Goal: Task Accomplishment & Management: Manage account settings

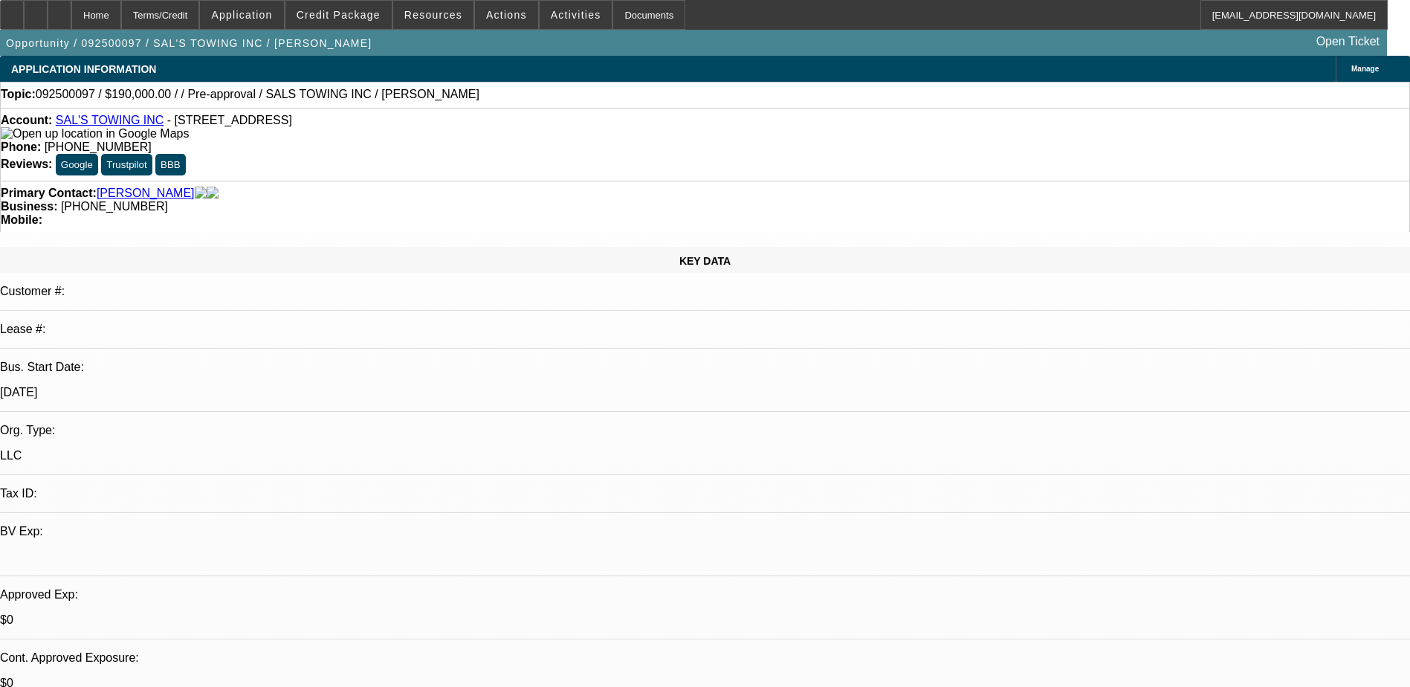
select select "0"
select select "2"
select select "0"
select select "6"
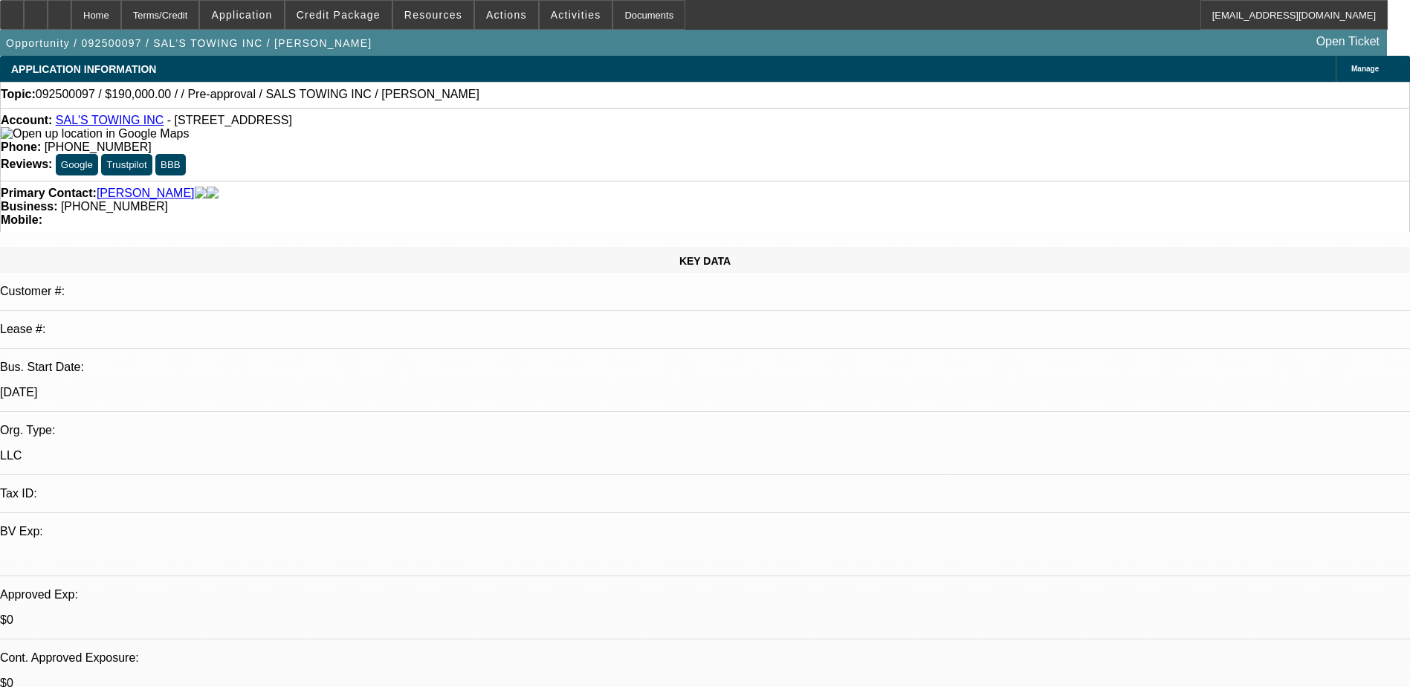
select select "0"
select select "0.1"
select select "4"
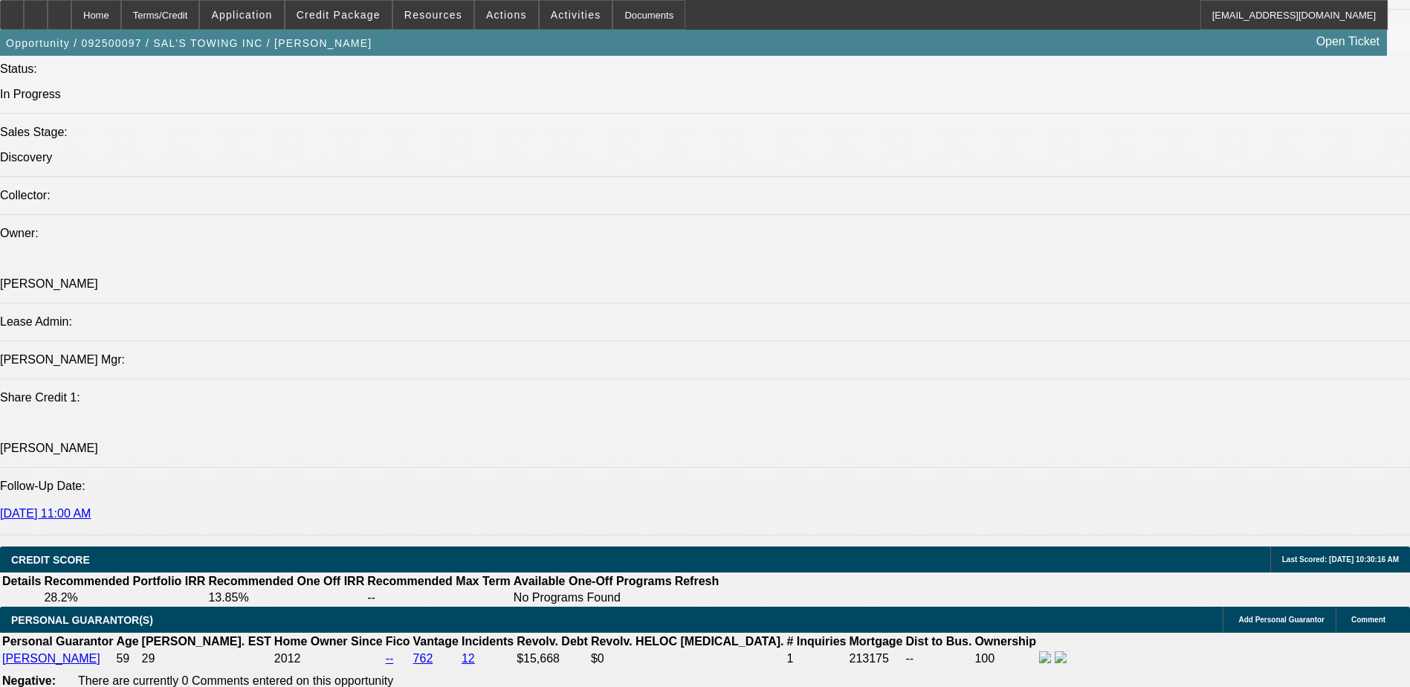
scroll to position [1636, 0]
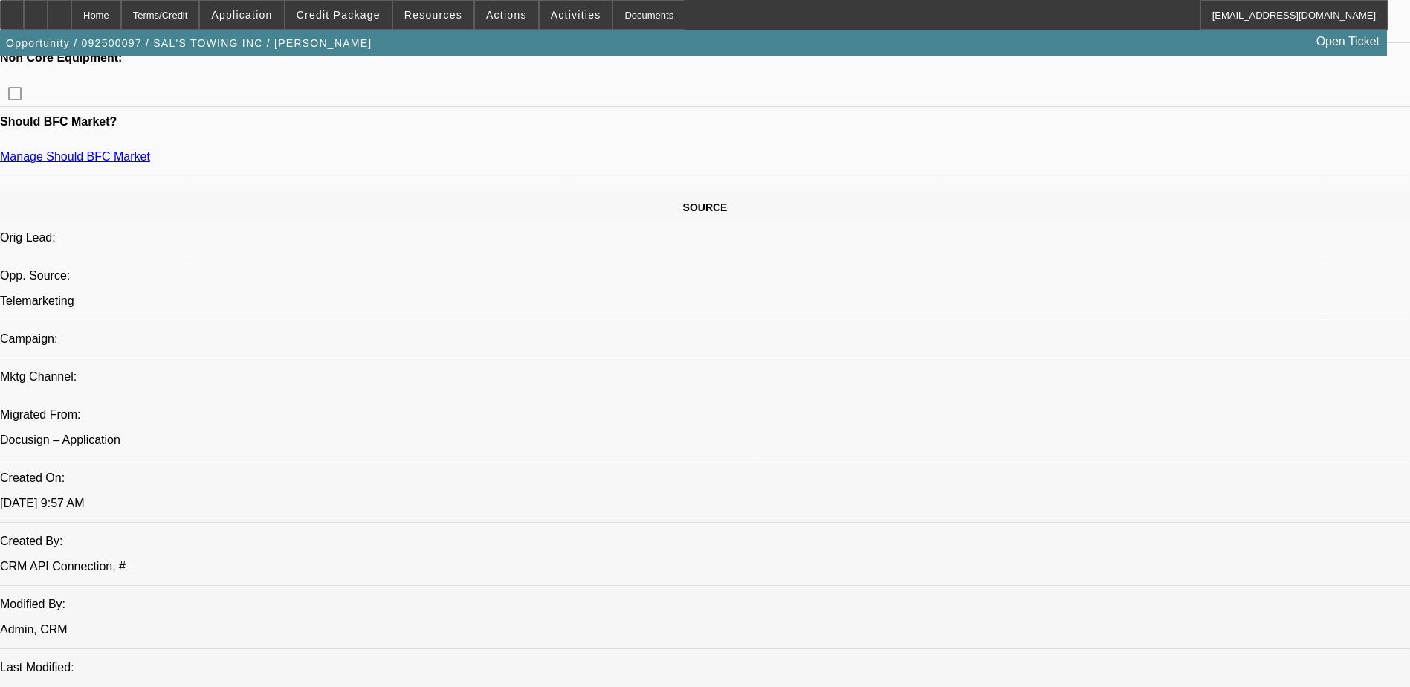
scroll to position [595, 0]
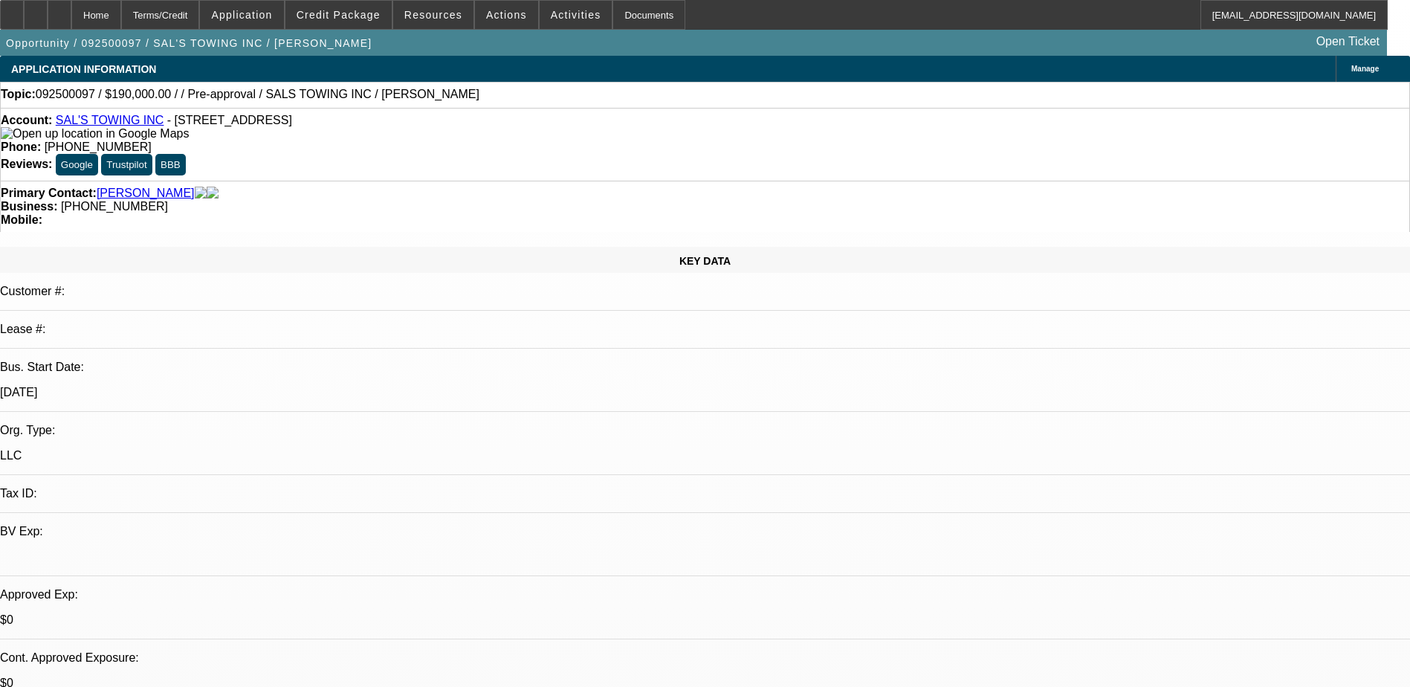
select select "0"
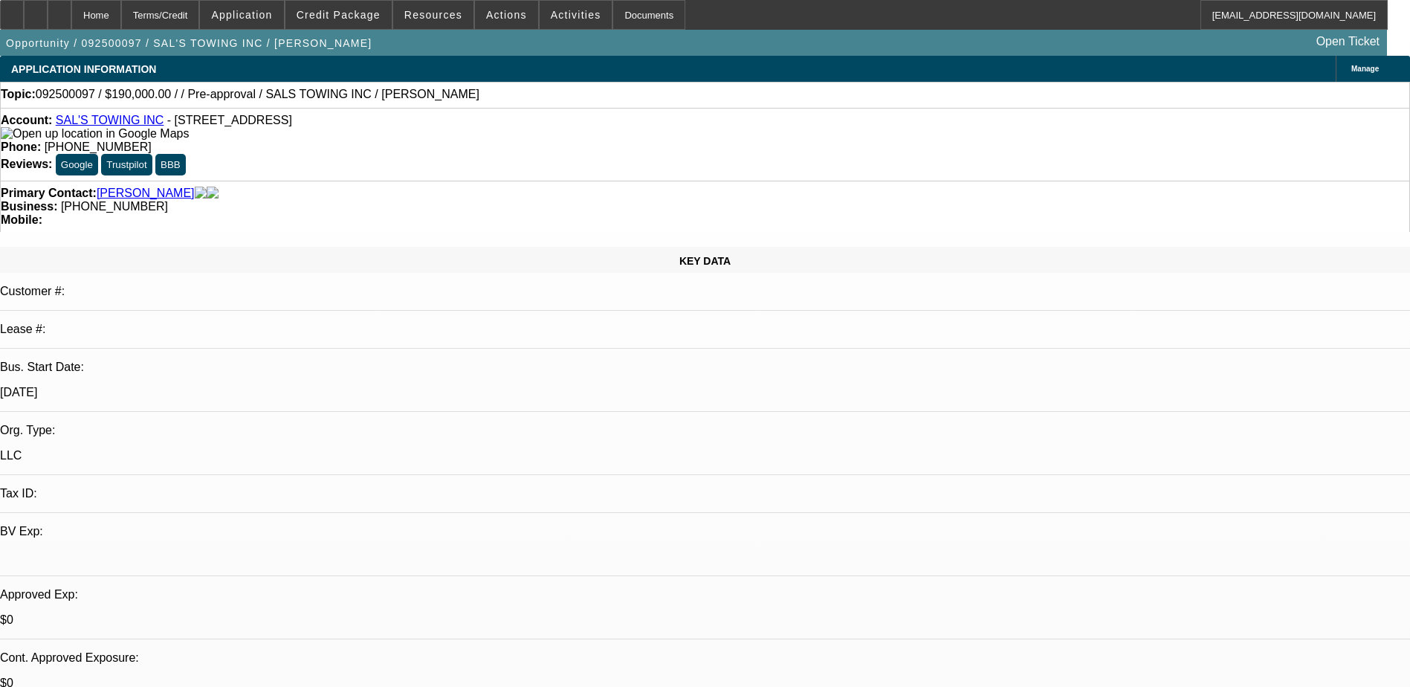
select select "0.1"
select select "1"
select select "2"
select select "6"
select select "1"
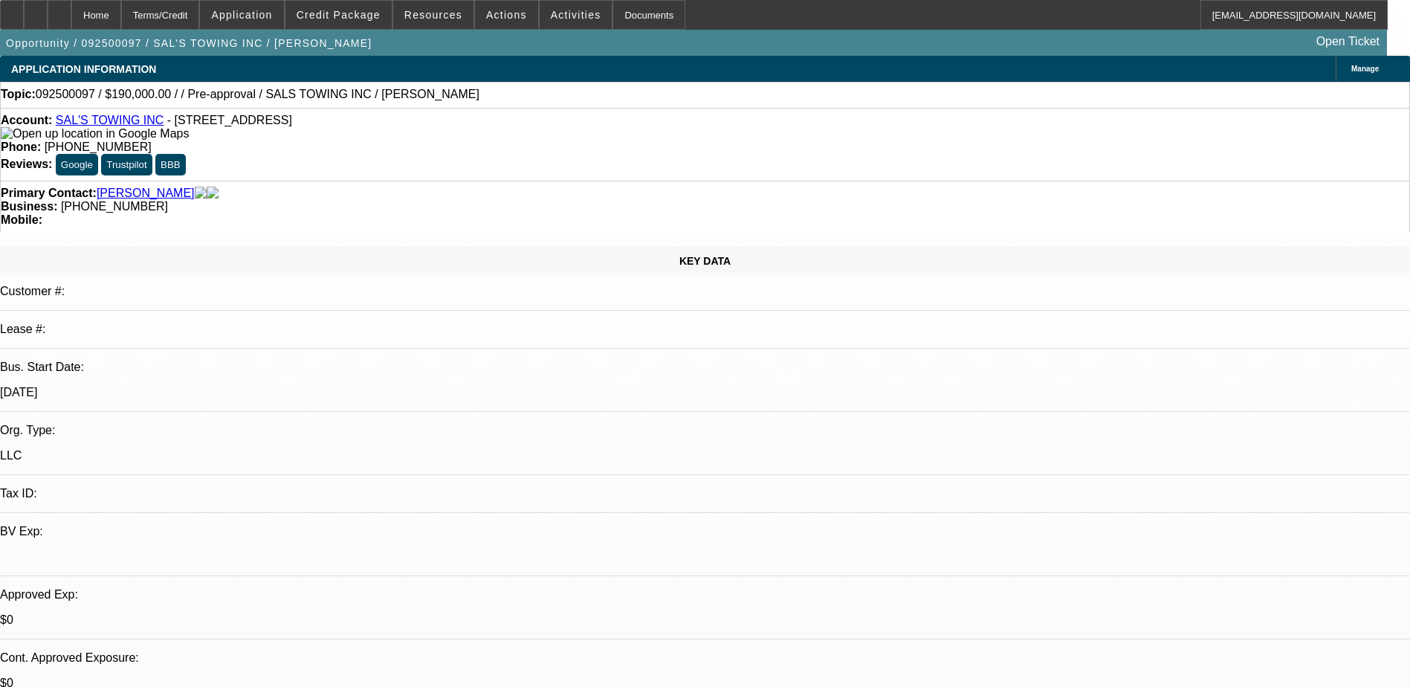
select select "1"
select select "4"
radio input "true"
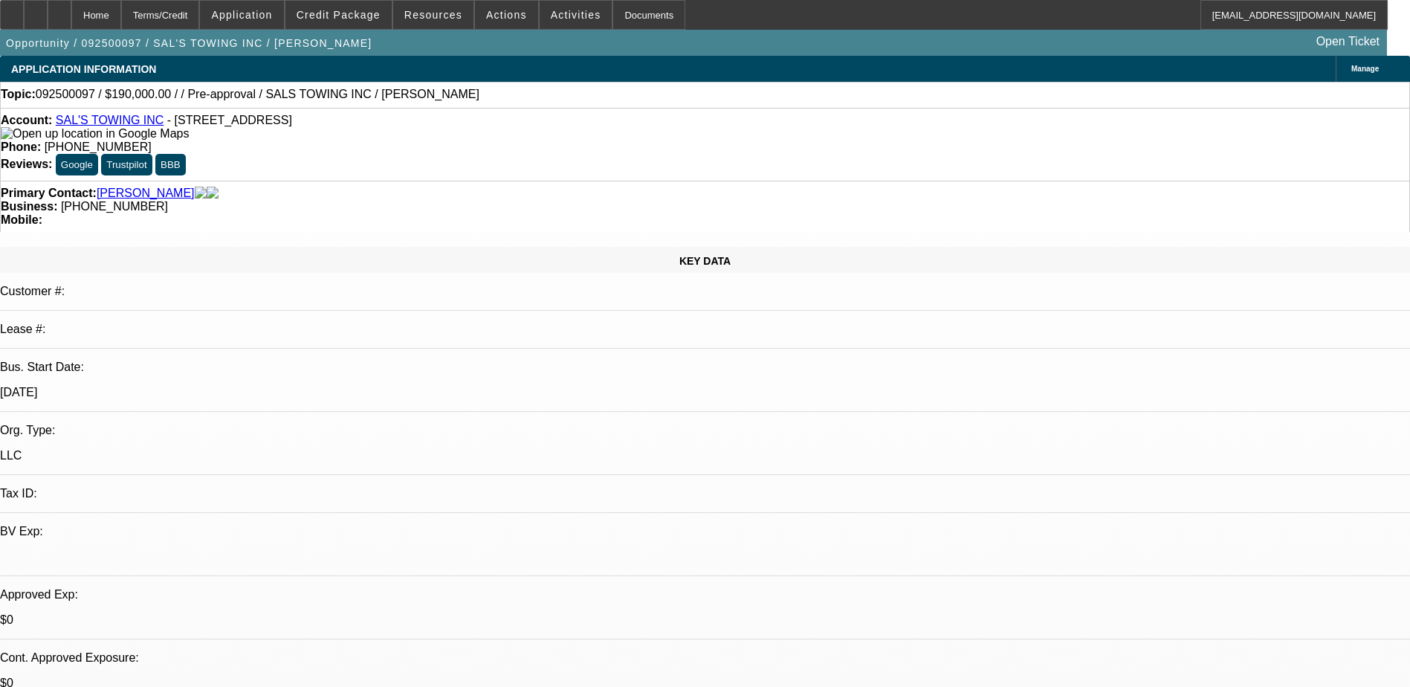
type textarea "S"
type textarea "9/17) Sal sending banks- should receive soon."
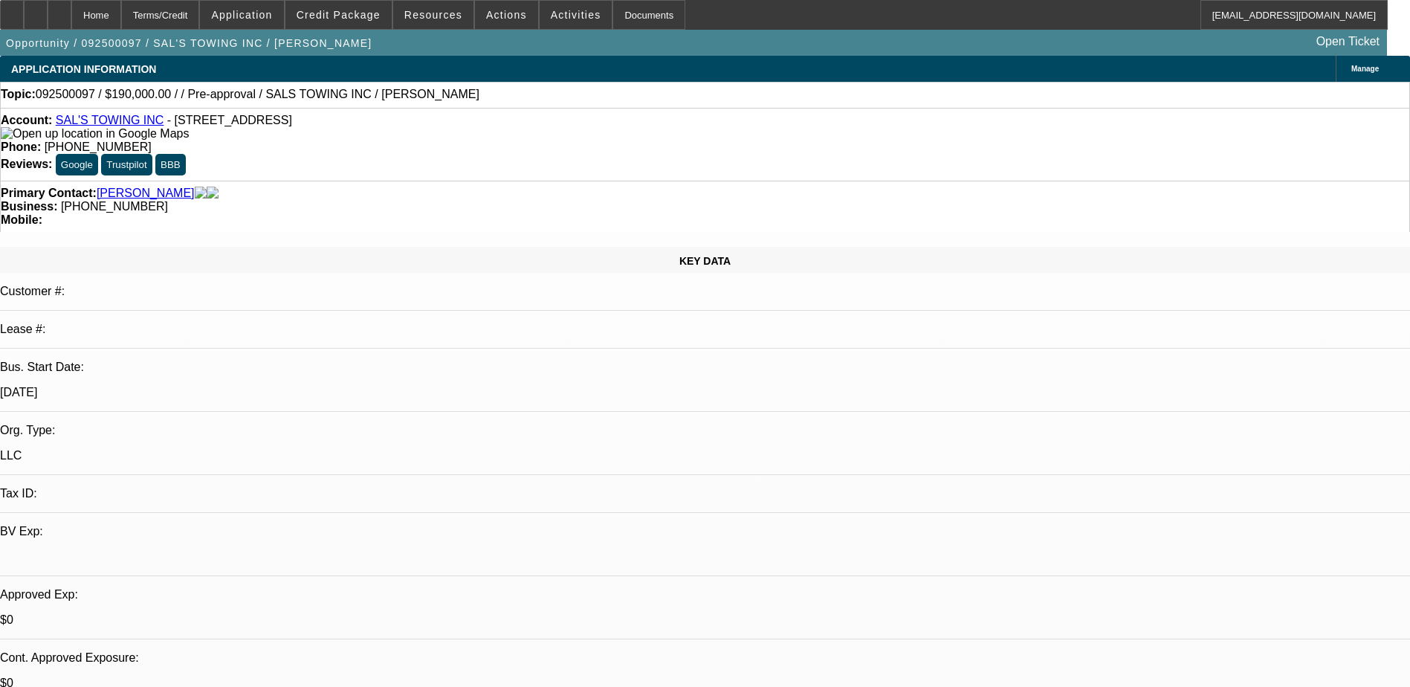
radio input "true"
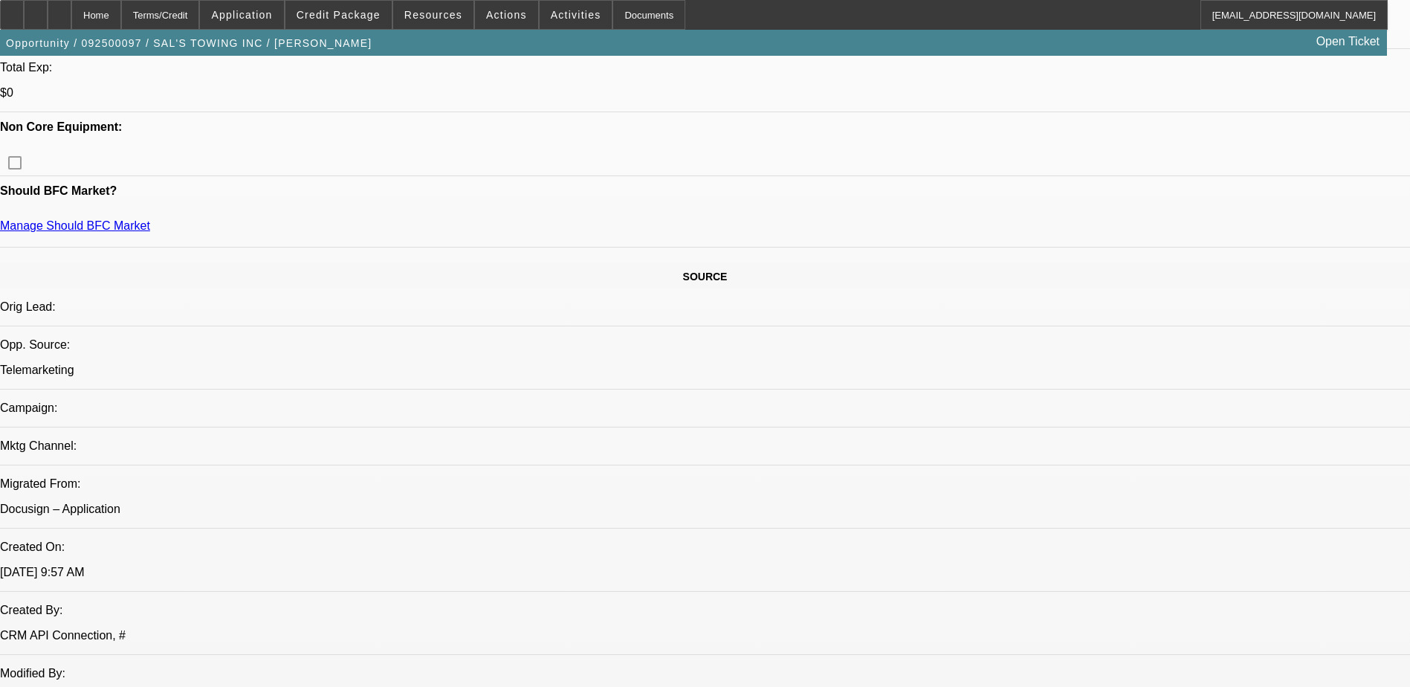
scroll to position [446, 0]
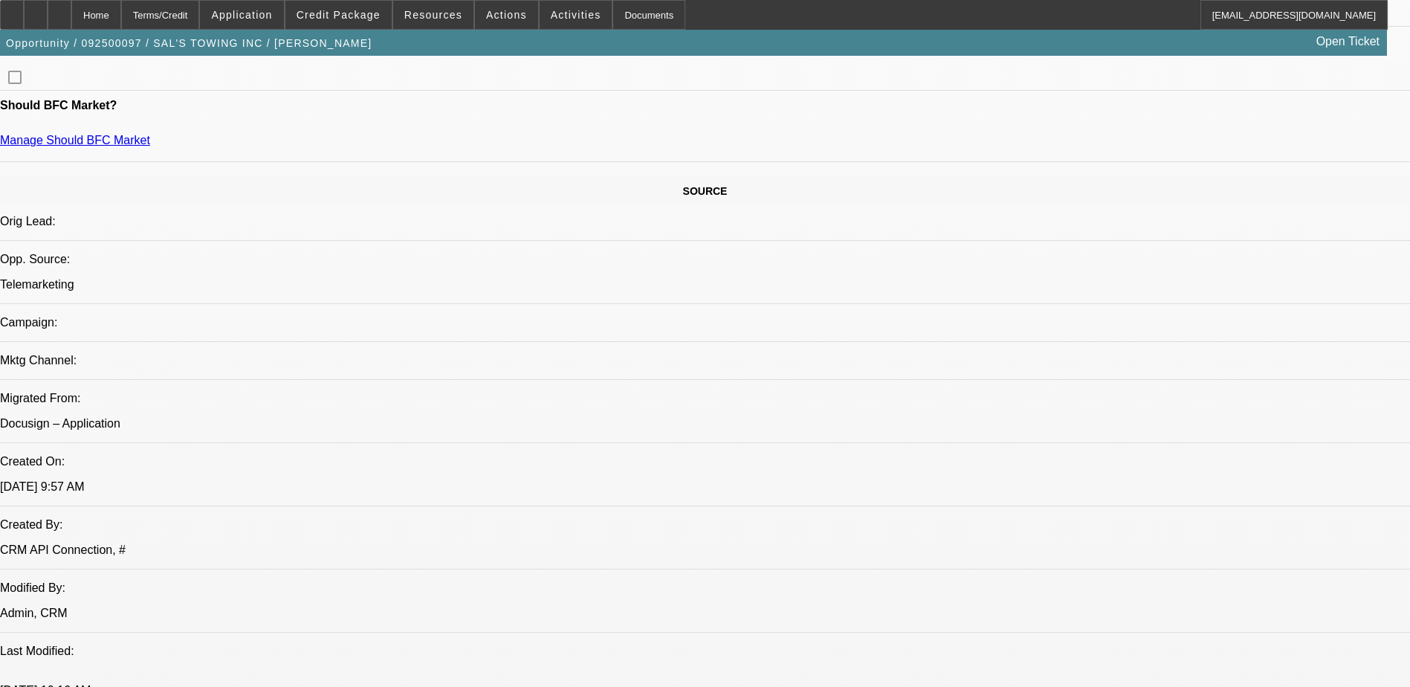
scroll to position [520, 0]
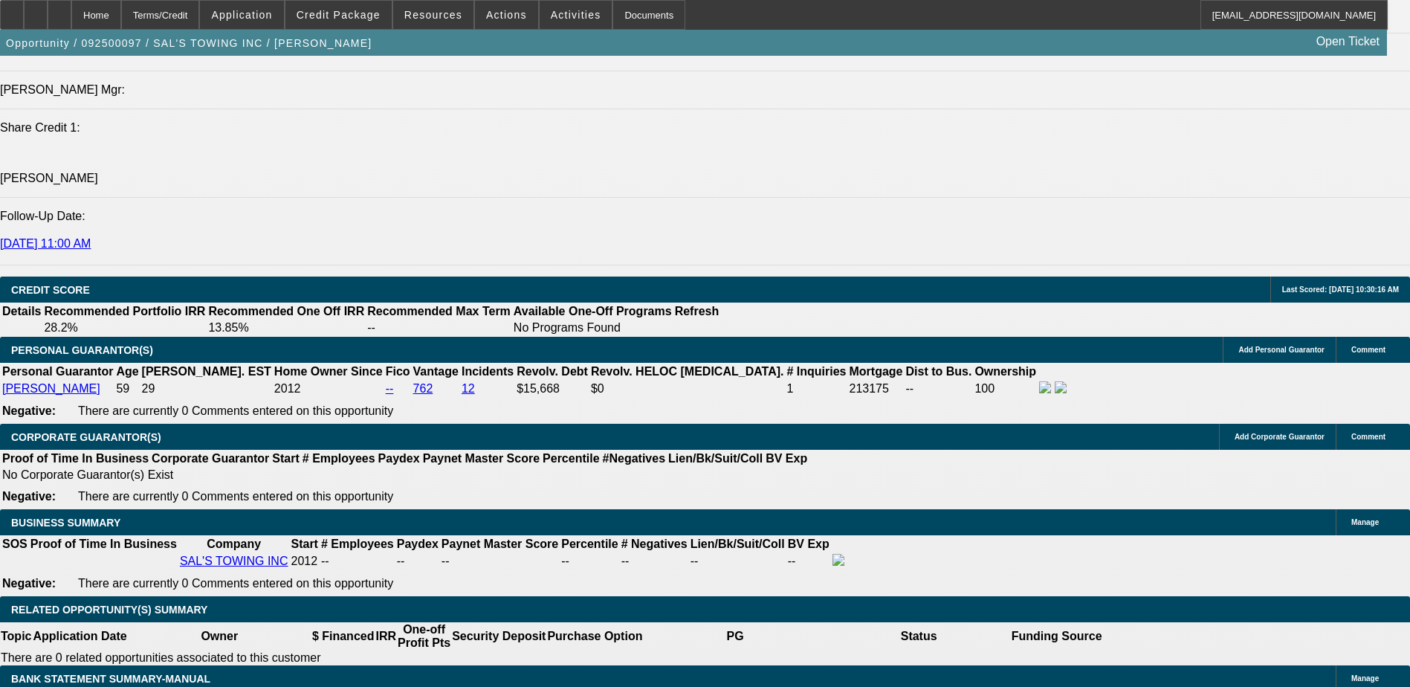
scroll to position [2007, 0]
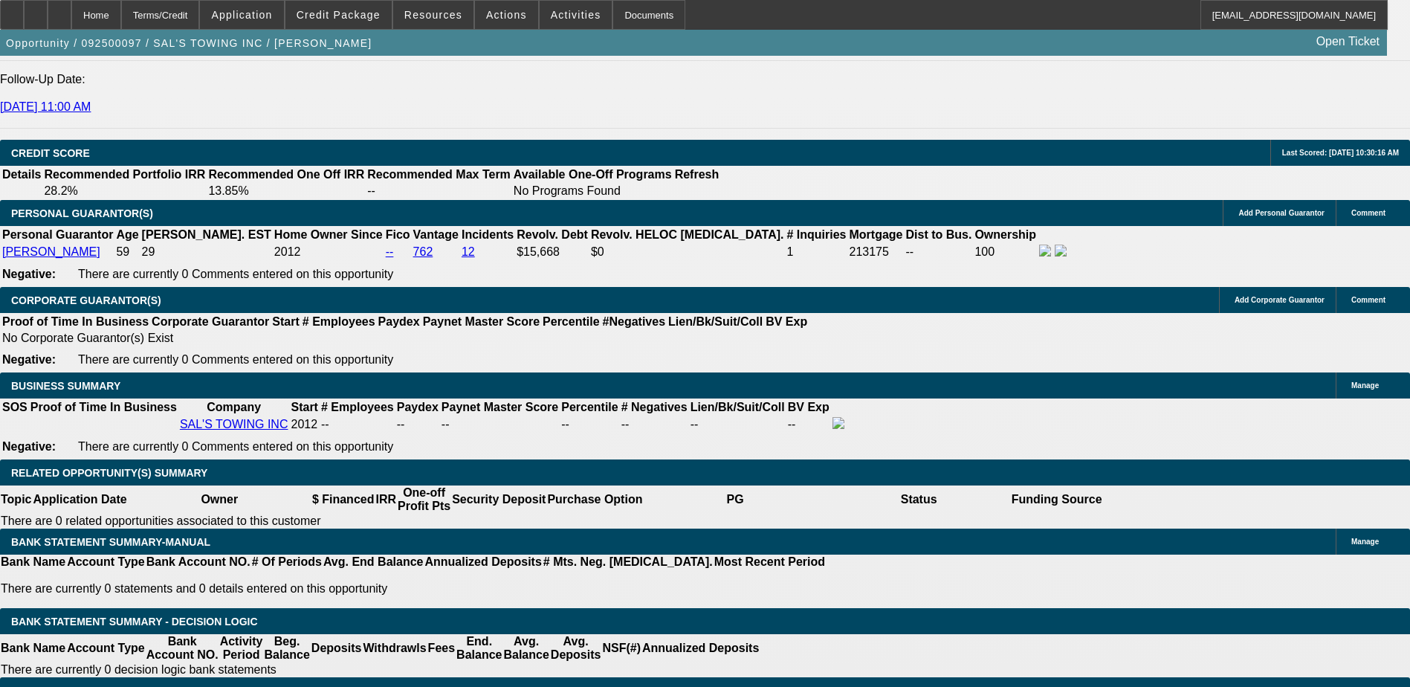
select select "1"
type input "UNKNOWN"
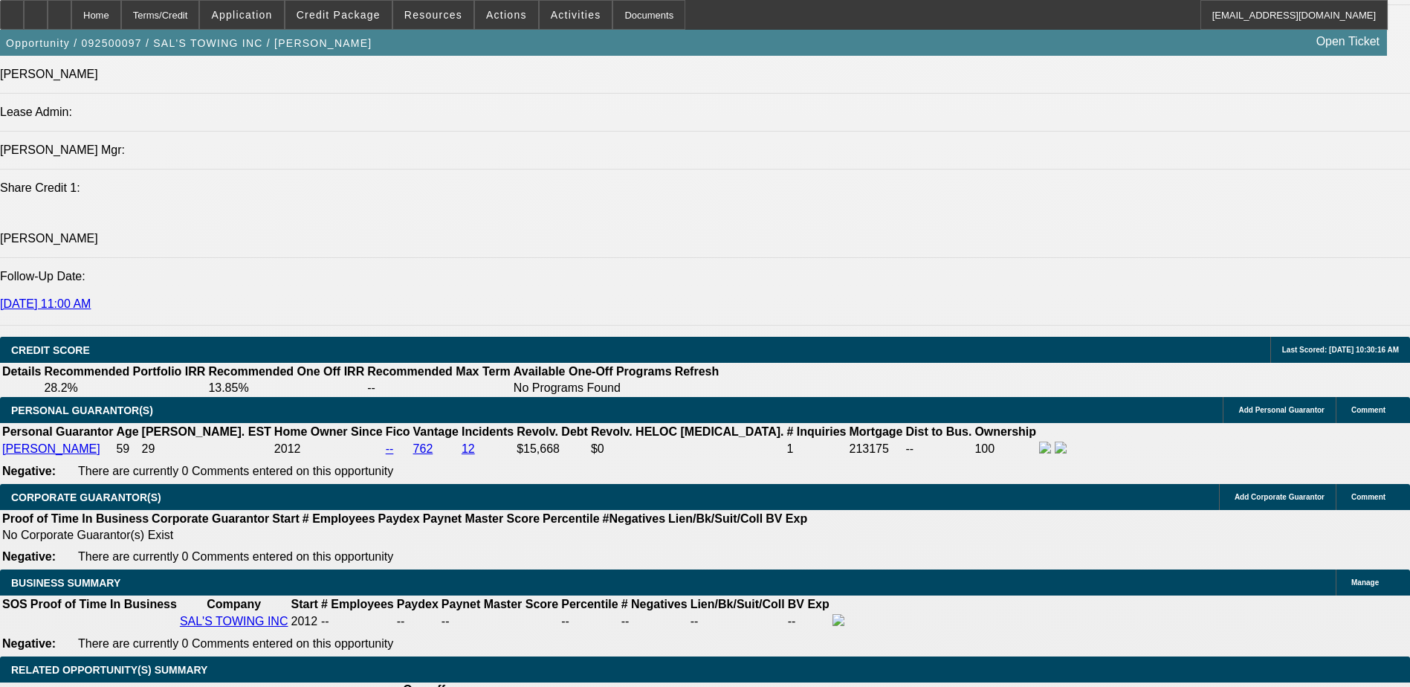
scroll to position [1784, 0]
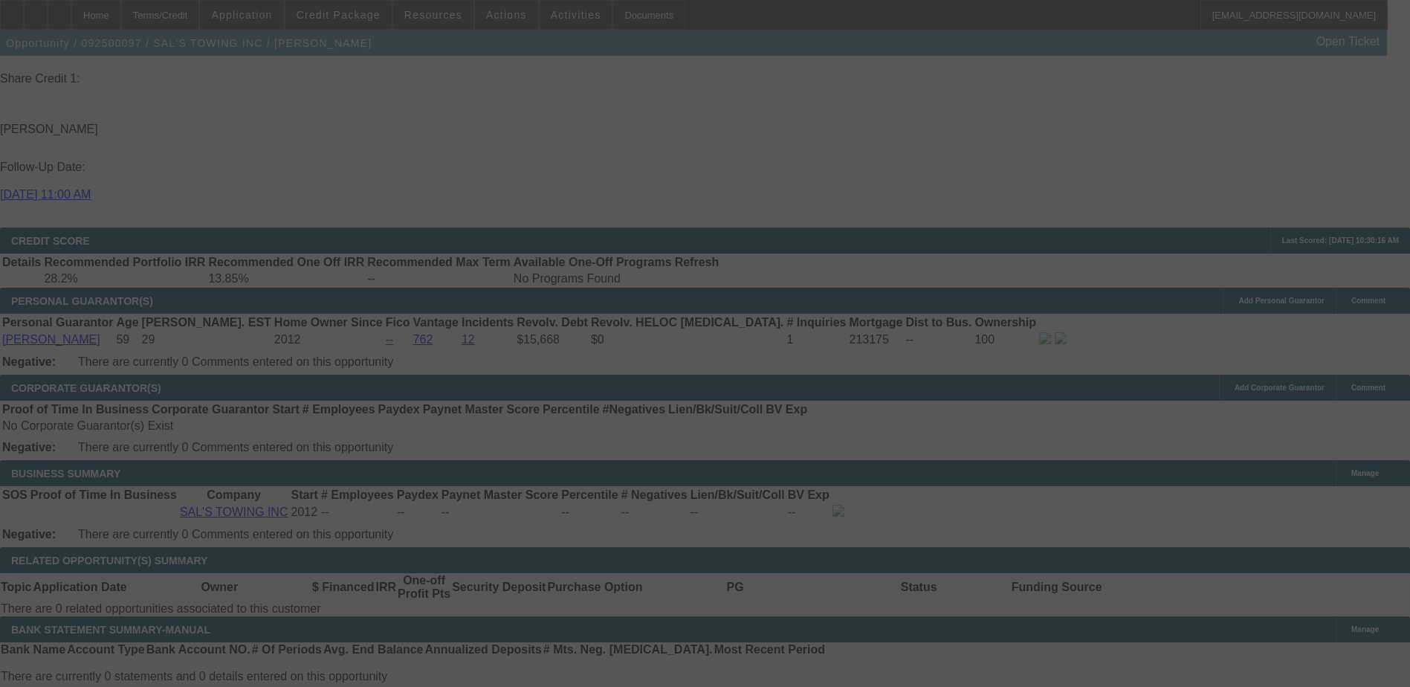
scroll to position [1933, 0]
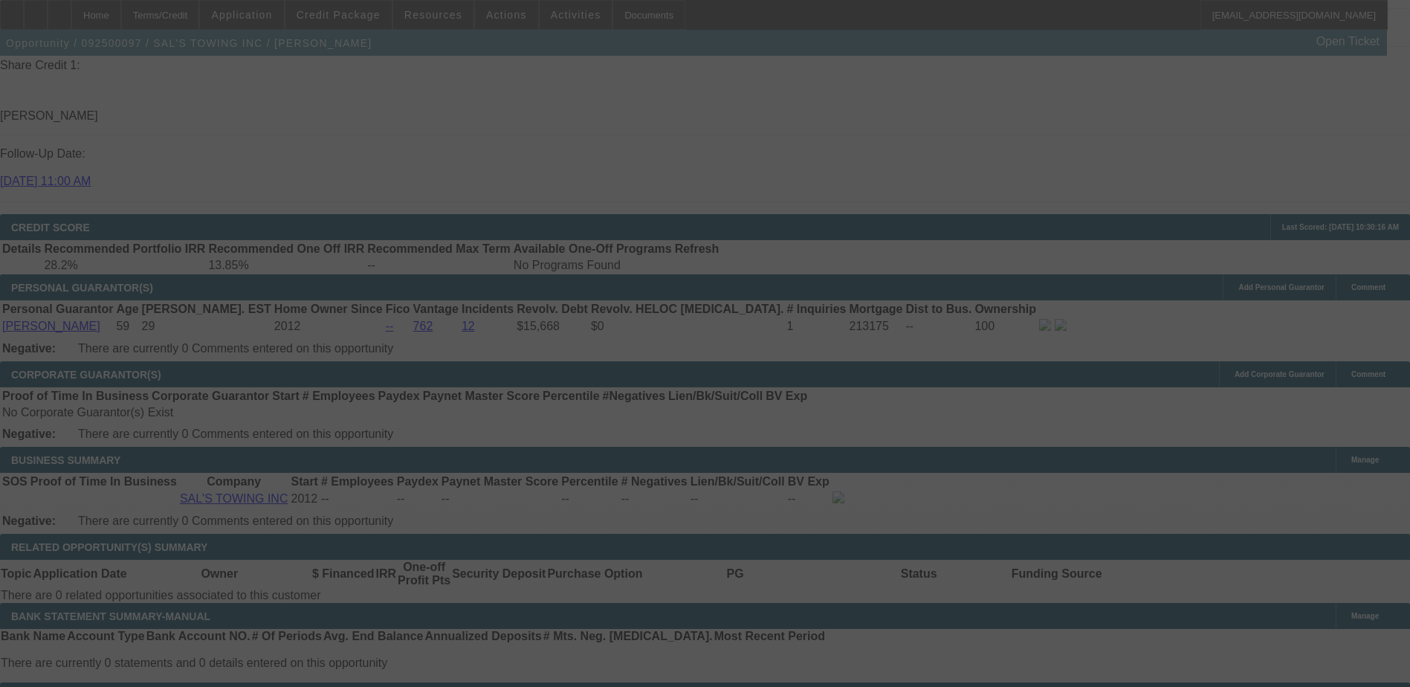
select select "0"
select select "6"
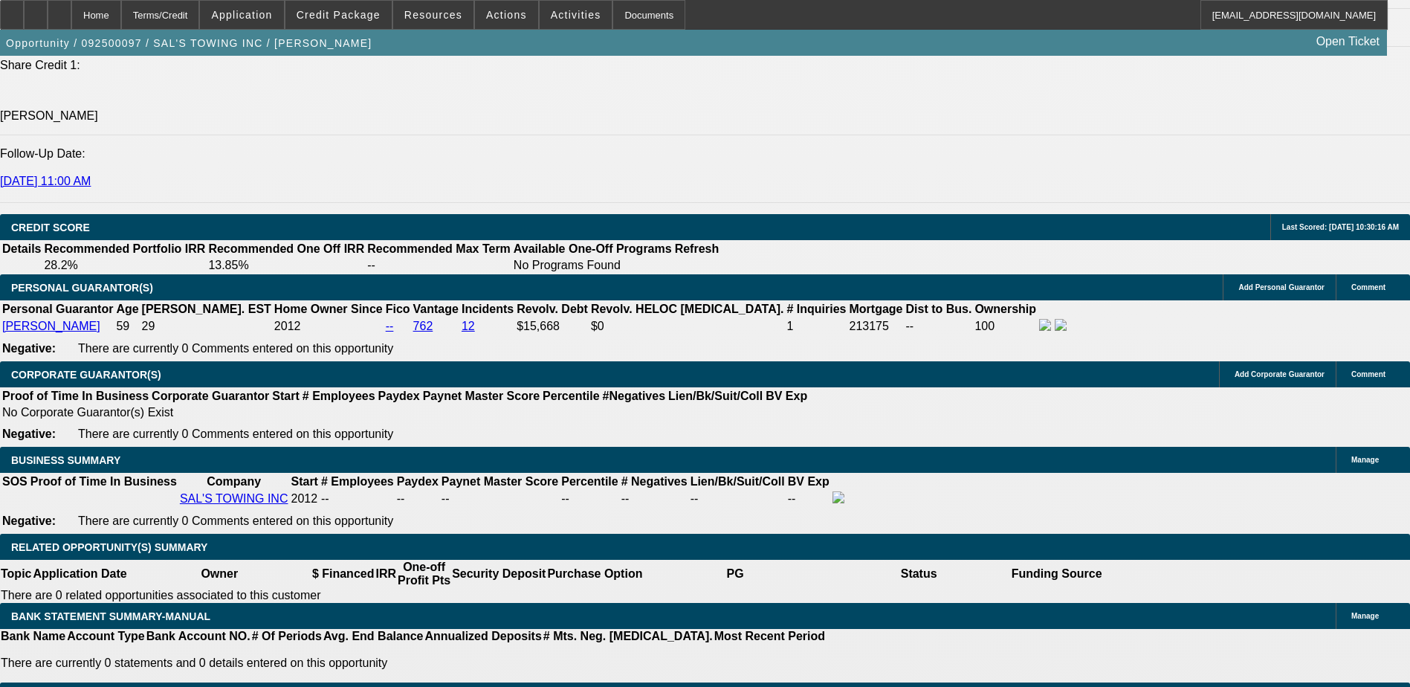
drag, startPoint x: 338, startPoint y: 349, endPoint x: 346, endPoint y: 349, distance: 8.2
type input "UNKNOWN"
type input "11"
type input "$3,616.48"
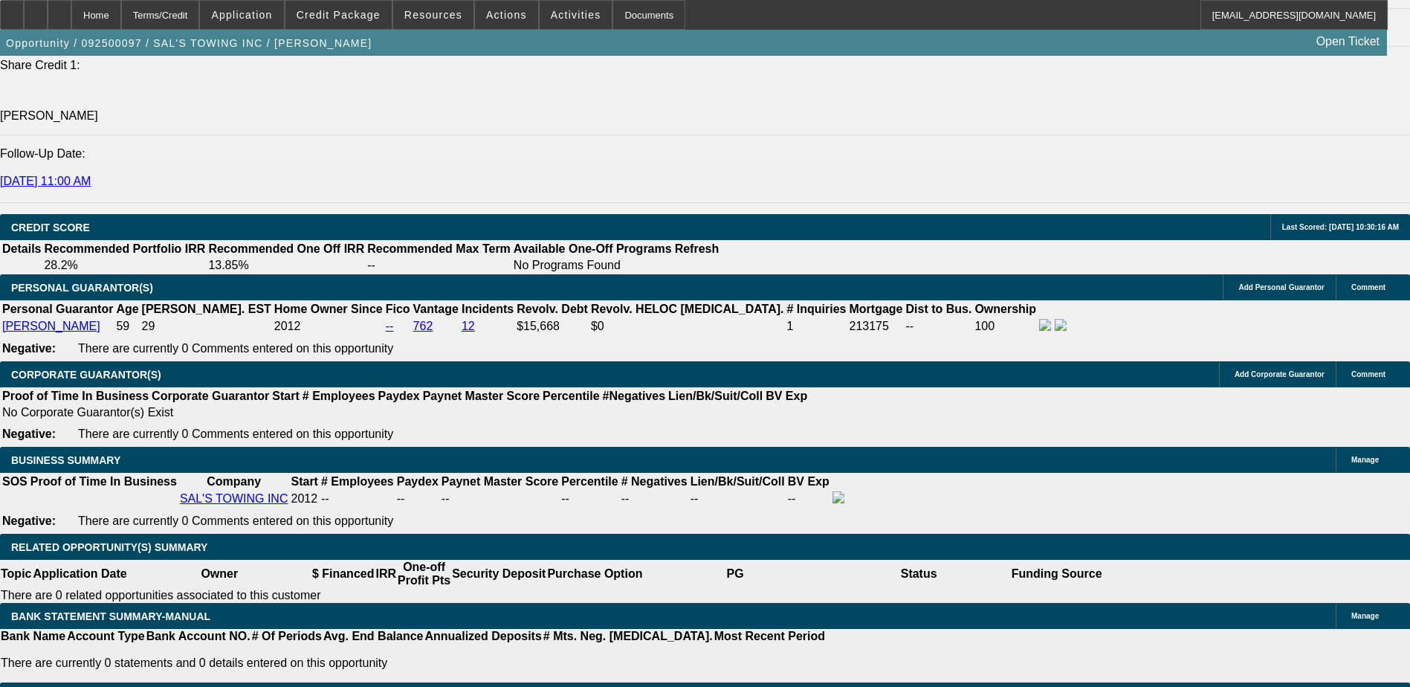
type input "1"
type input "$2,719.95"
type input "110"
type input "$17,448.24"
type input "110.9"
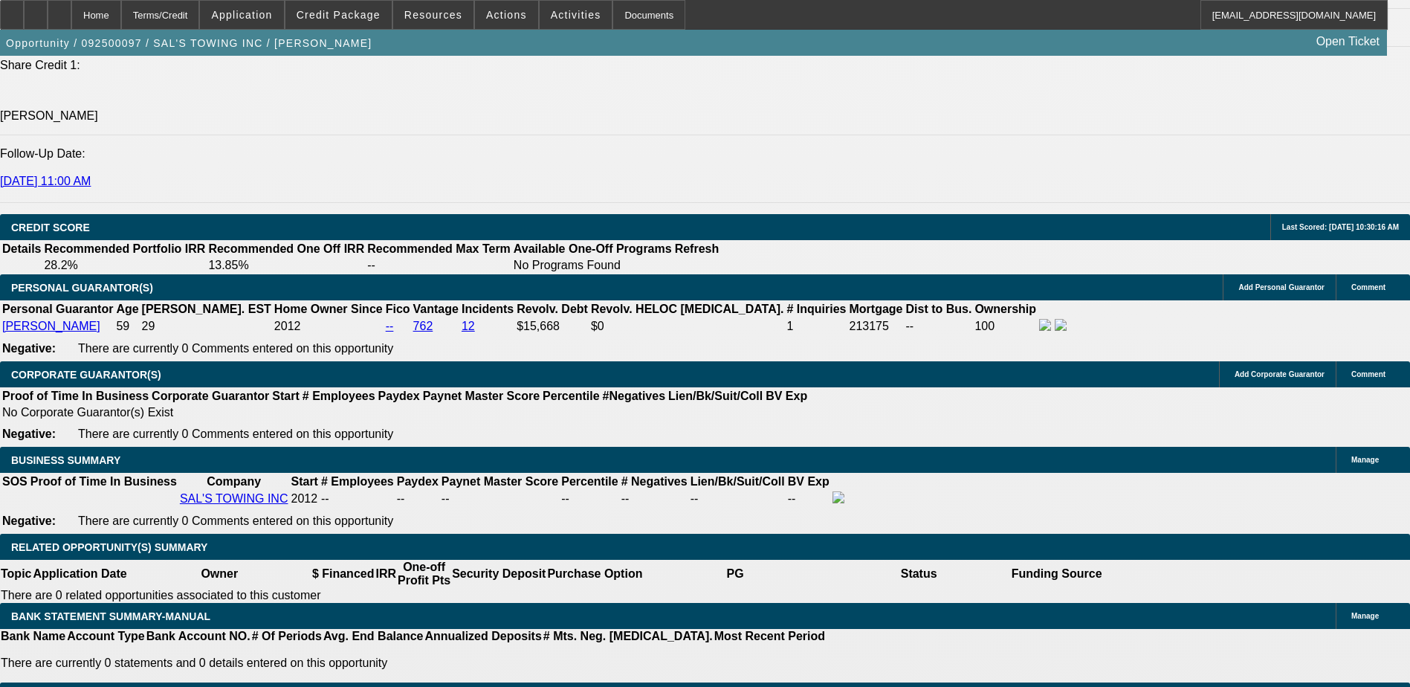
type input "$17,589.46"
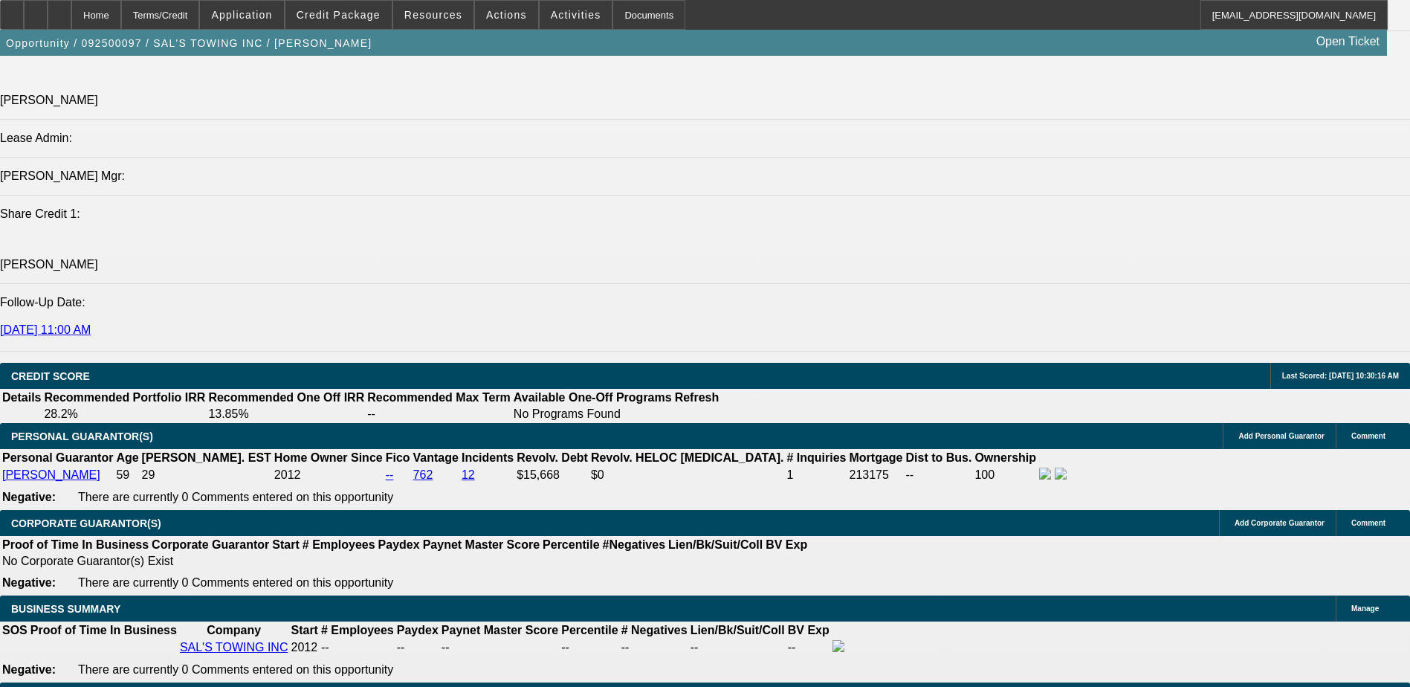
type input "110."
type input "$17,448.24"
type input "1"
type input "$2,719.95"
type input "1101"
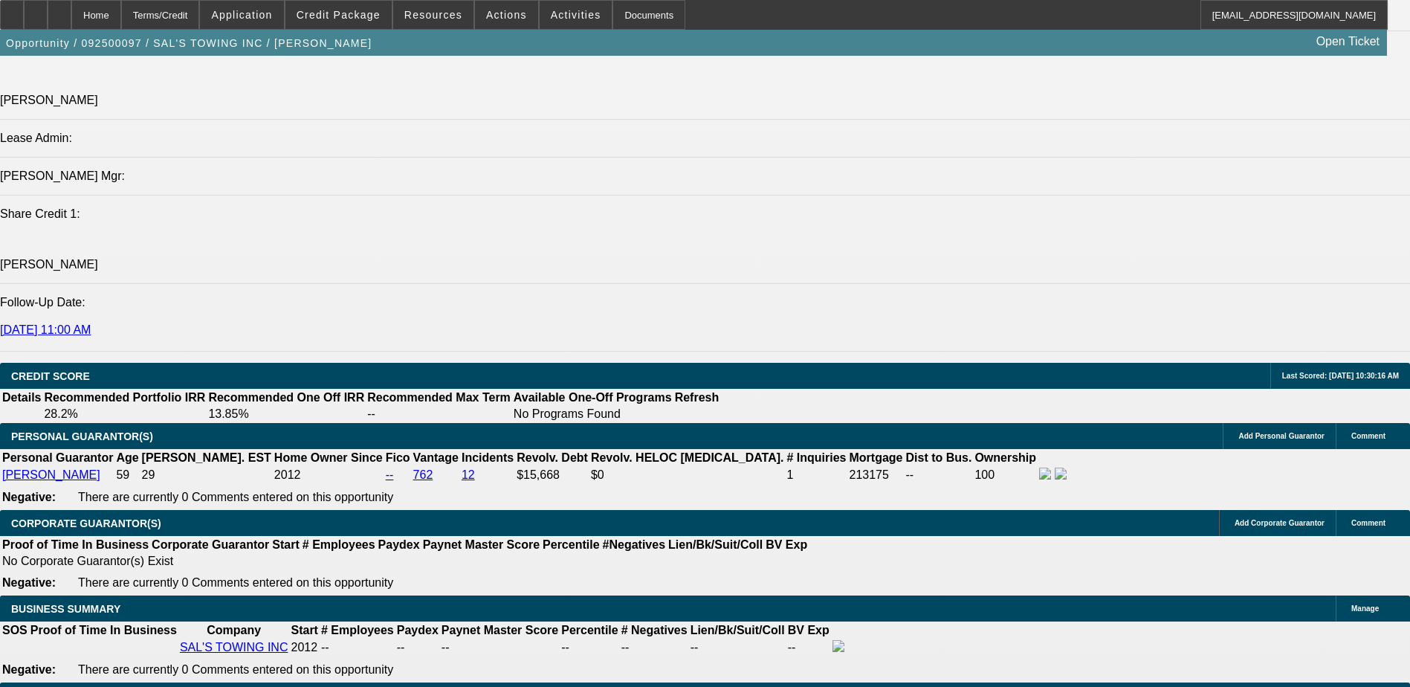
type input "0"
type input "$2,638.89"
type input "0.9"
type input "$2,711.77"
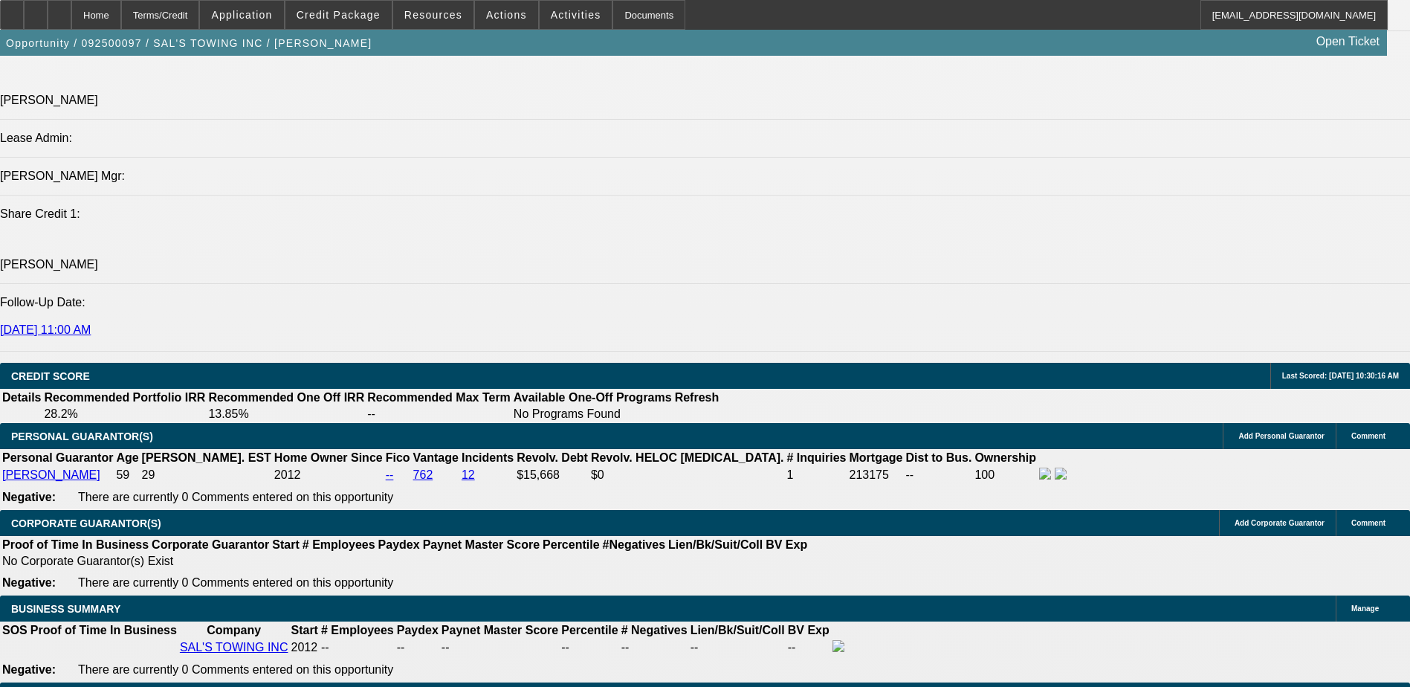
type input "1"
type input "$2,719.95"
type input "10."
type input "$3,519.91"
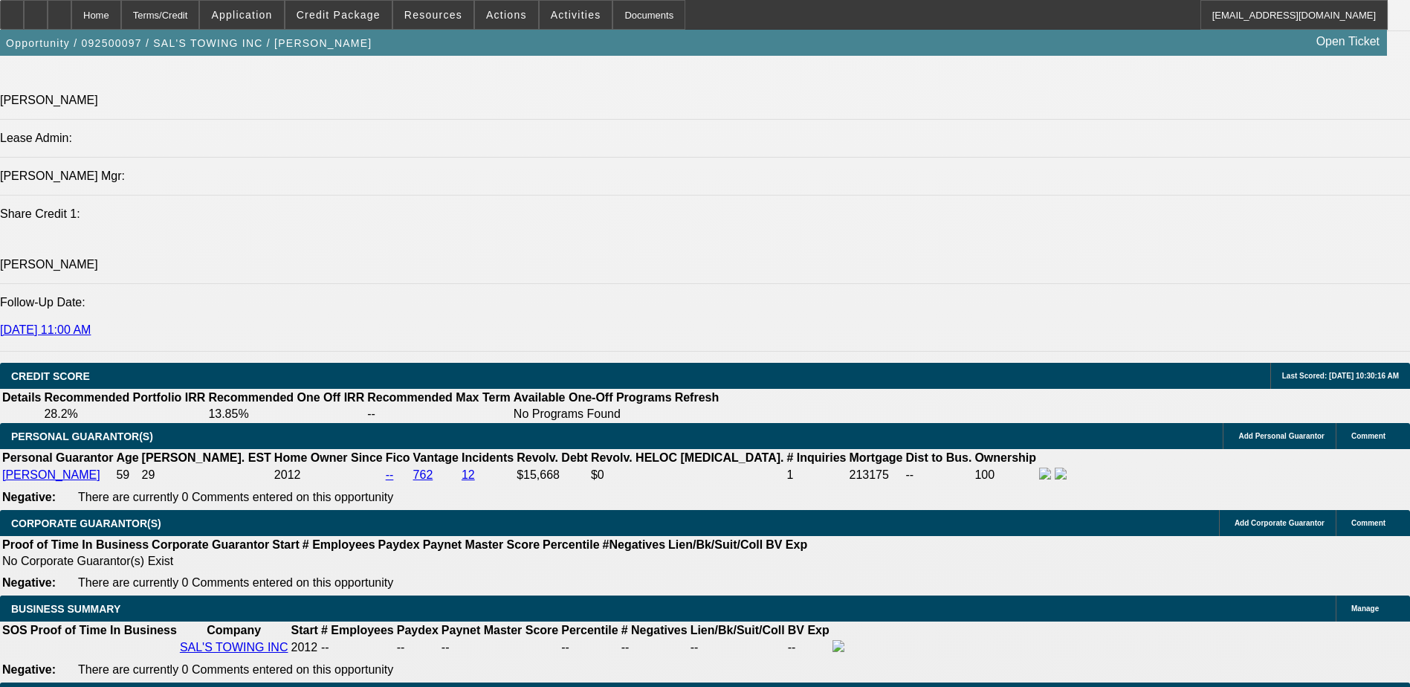
type input "10.9"
type input "$3,606.75"
type input "10.9"
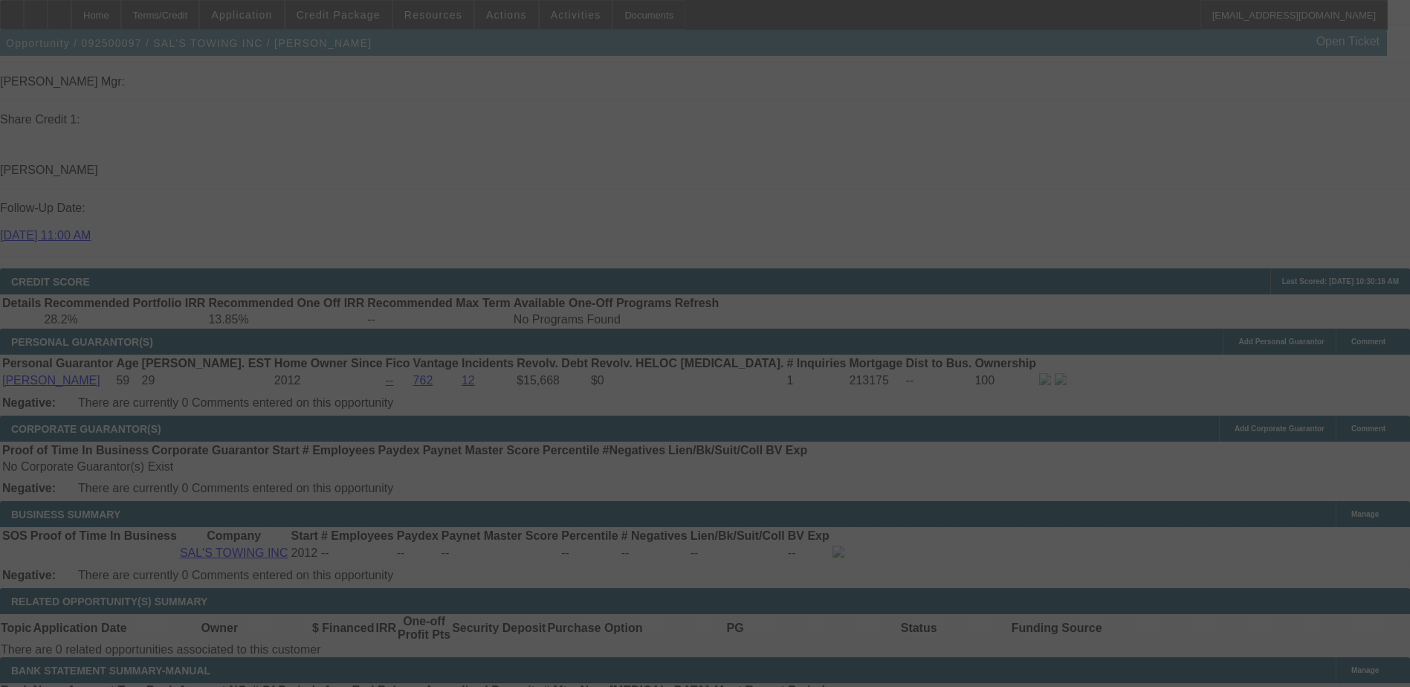
scroll to position [1933, 0]
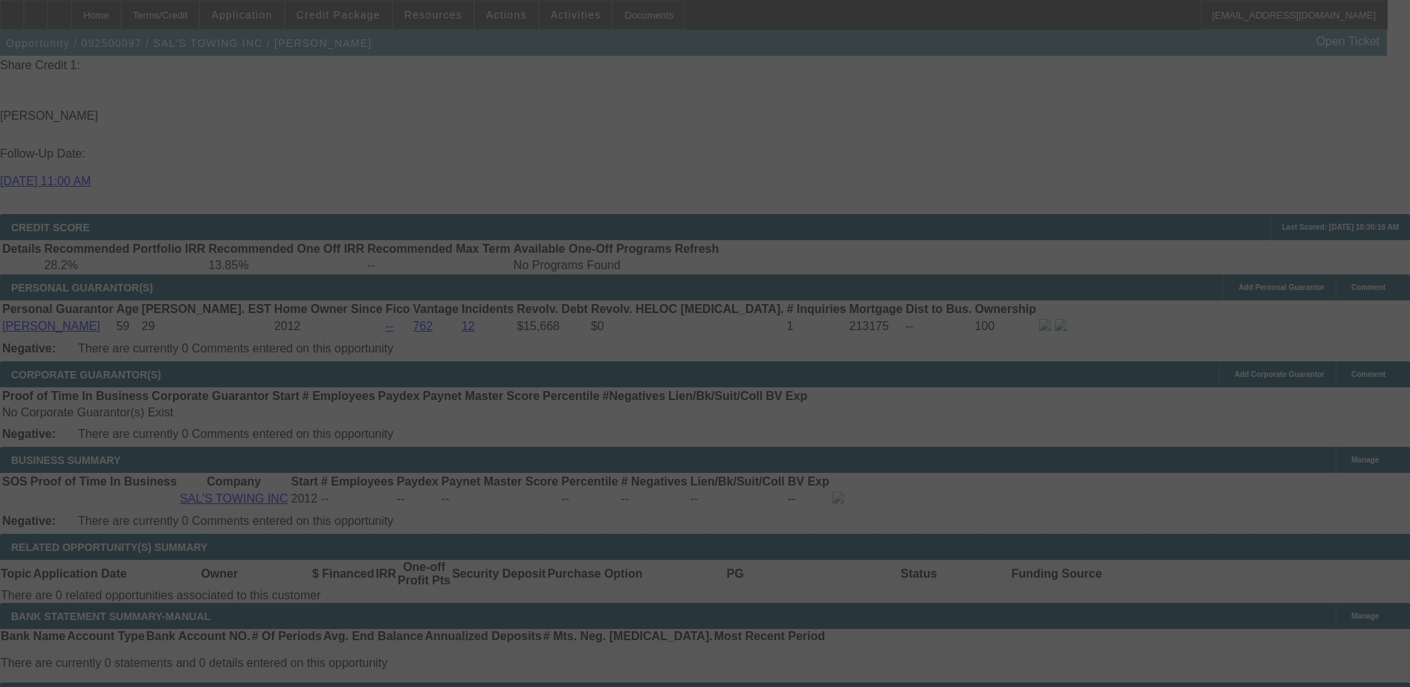
select select "0"
select select "6"
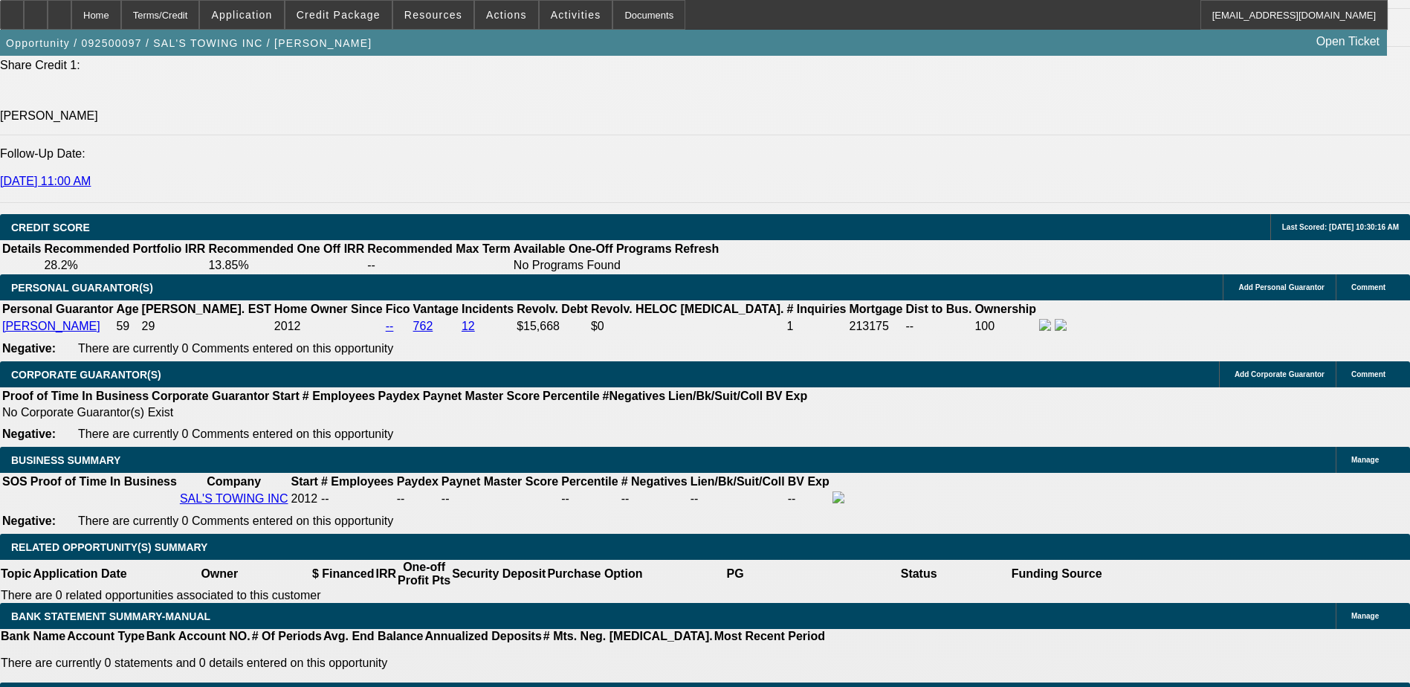
type input "1"
type input "UNKNOWN"
type input "$2,719.95"
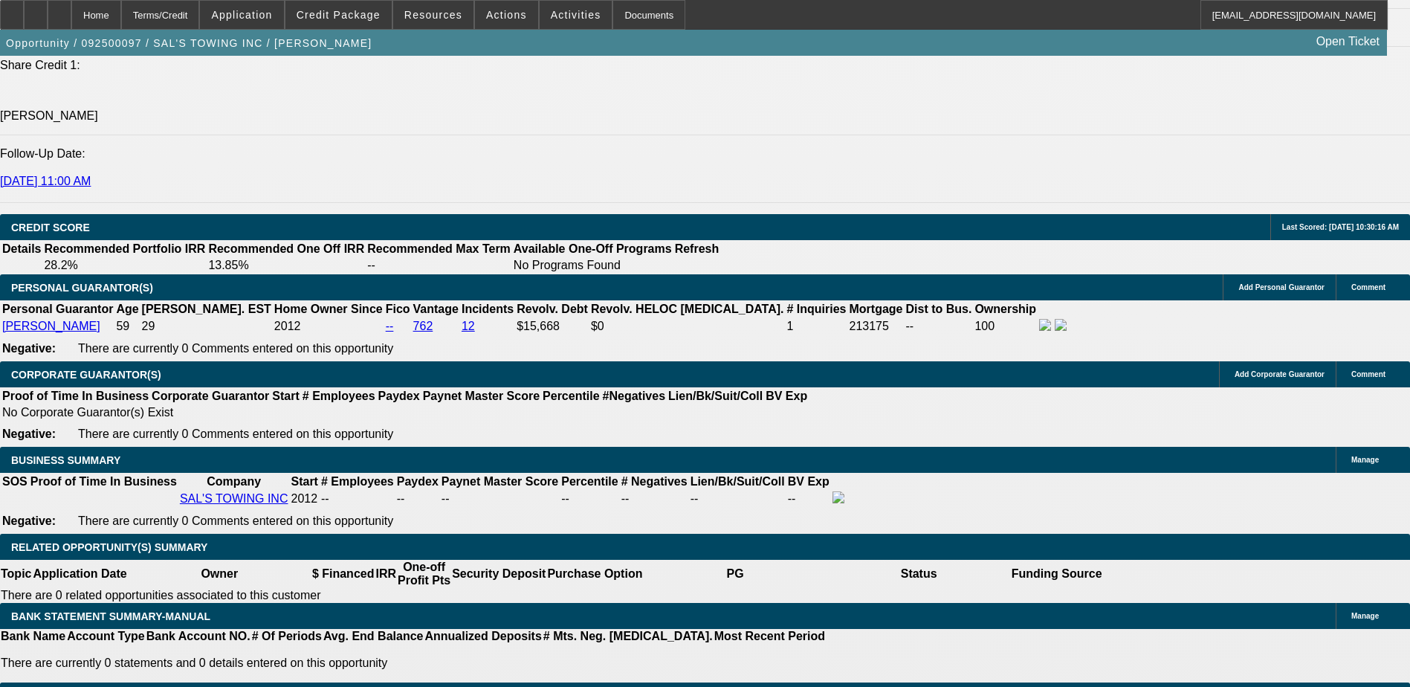
type input "11"
type input "$3,616.48"
type input "11.2"
type input "$3,635.97"
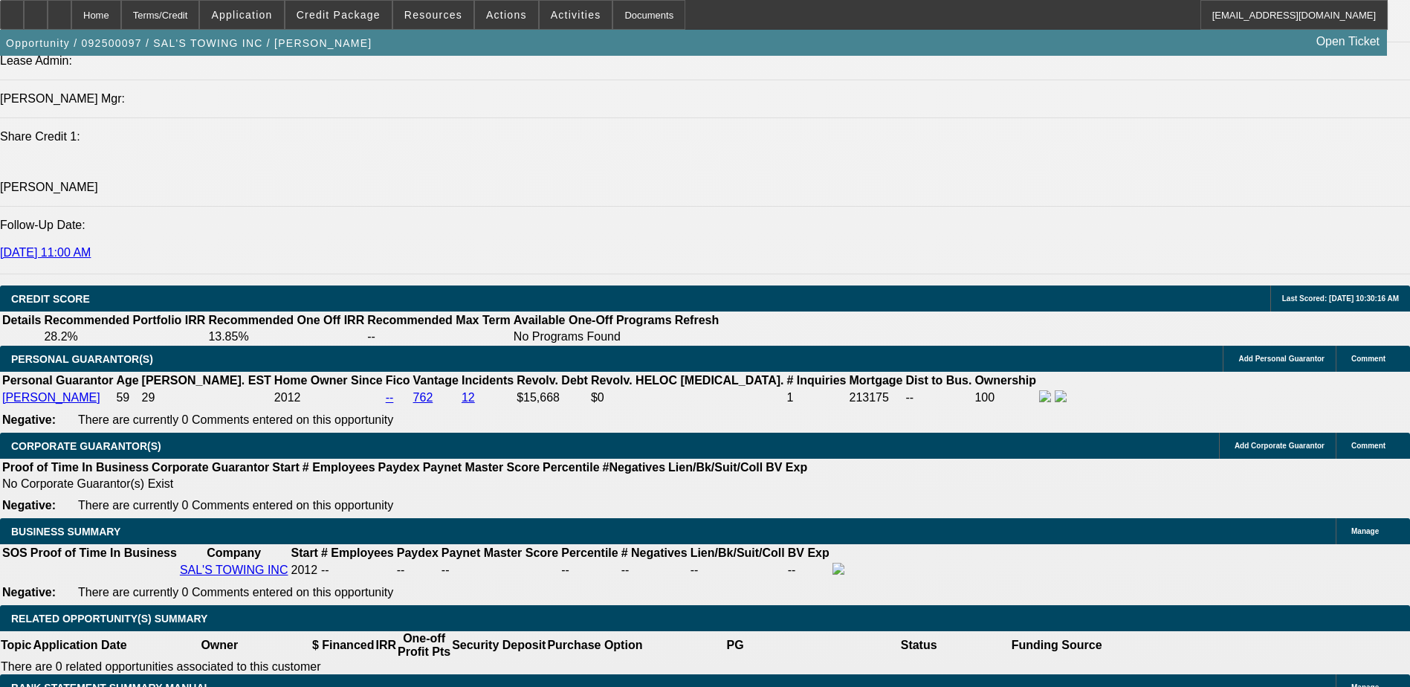
scroll to position [1784, 0]
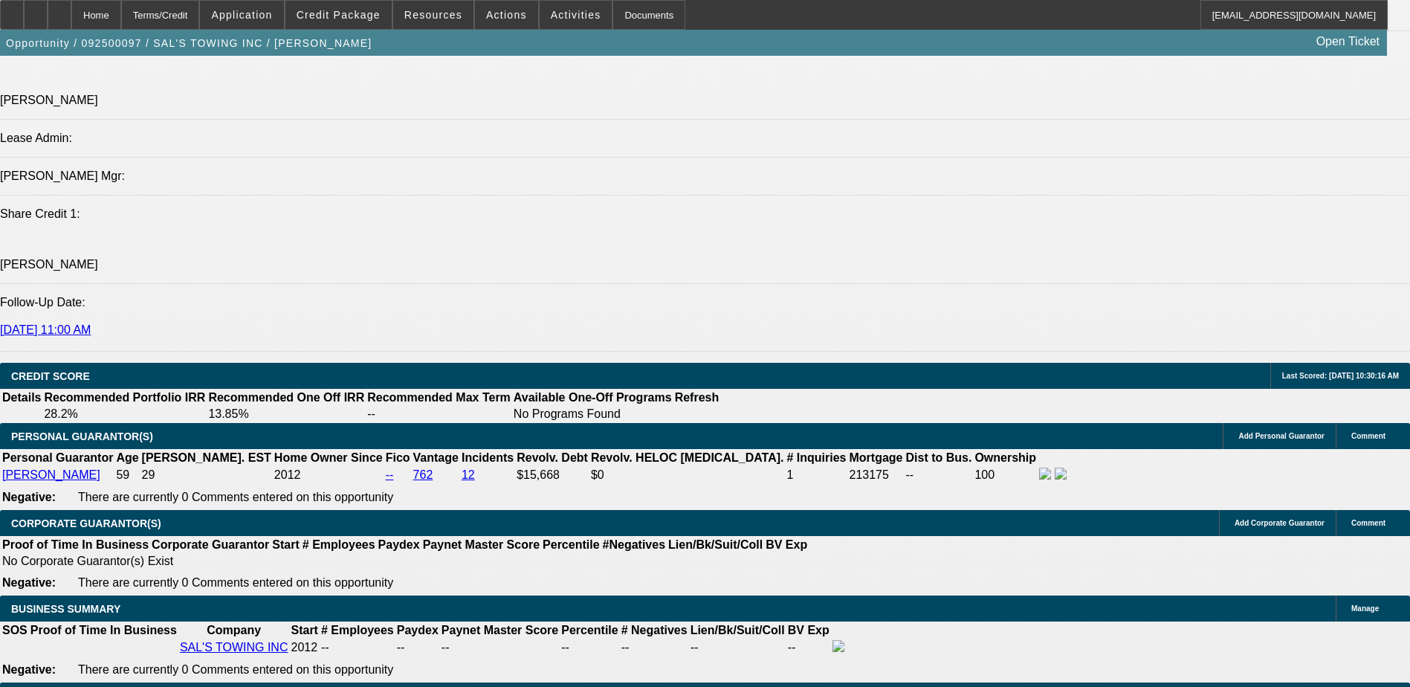
type input "11.2"
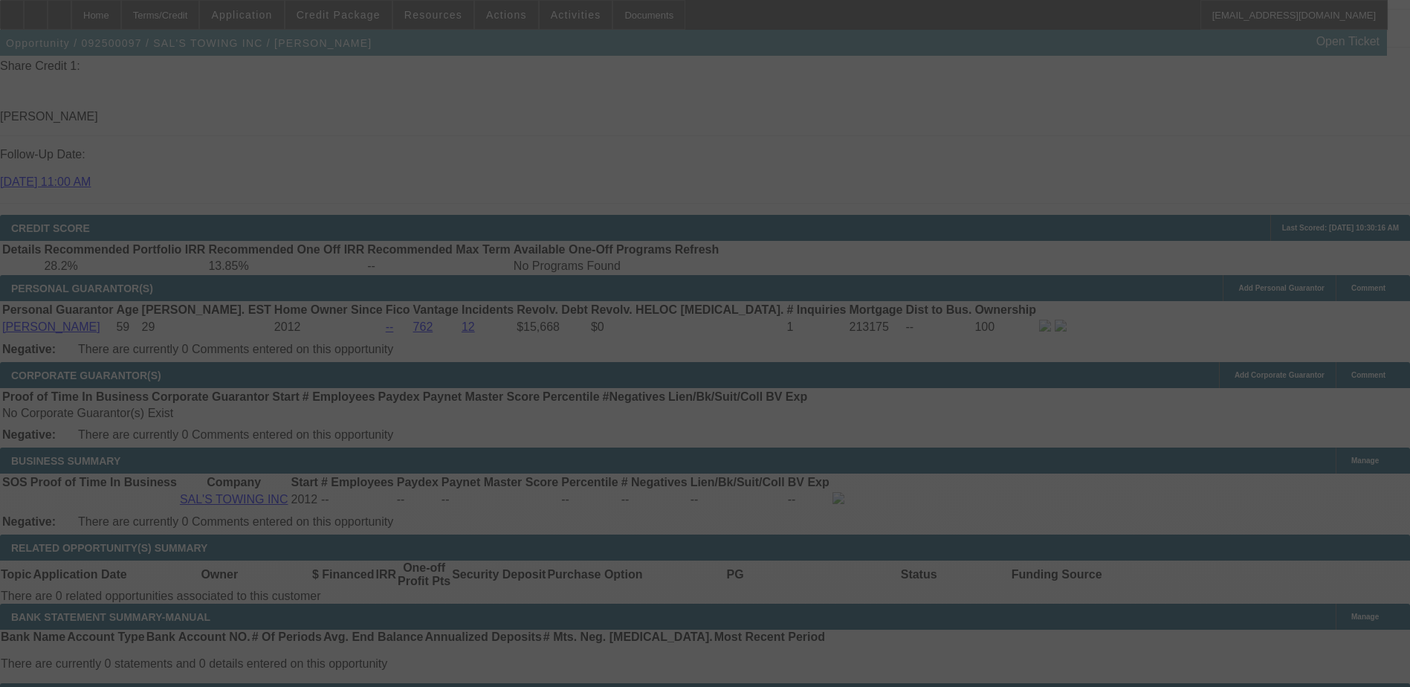
scroll to position [1933, 0]
select select "0"
select select "6"
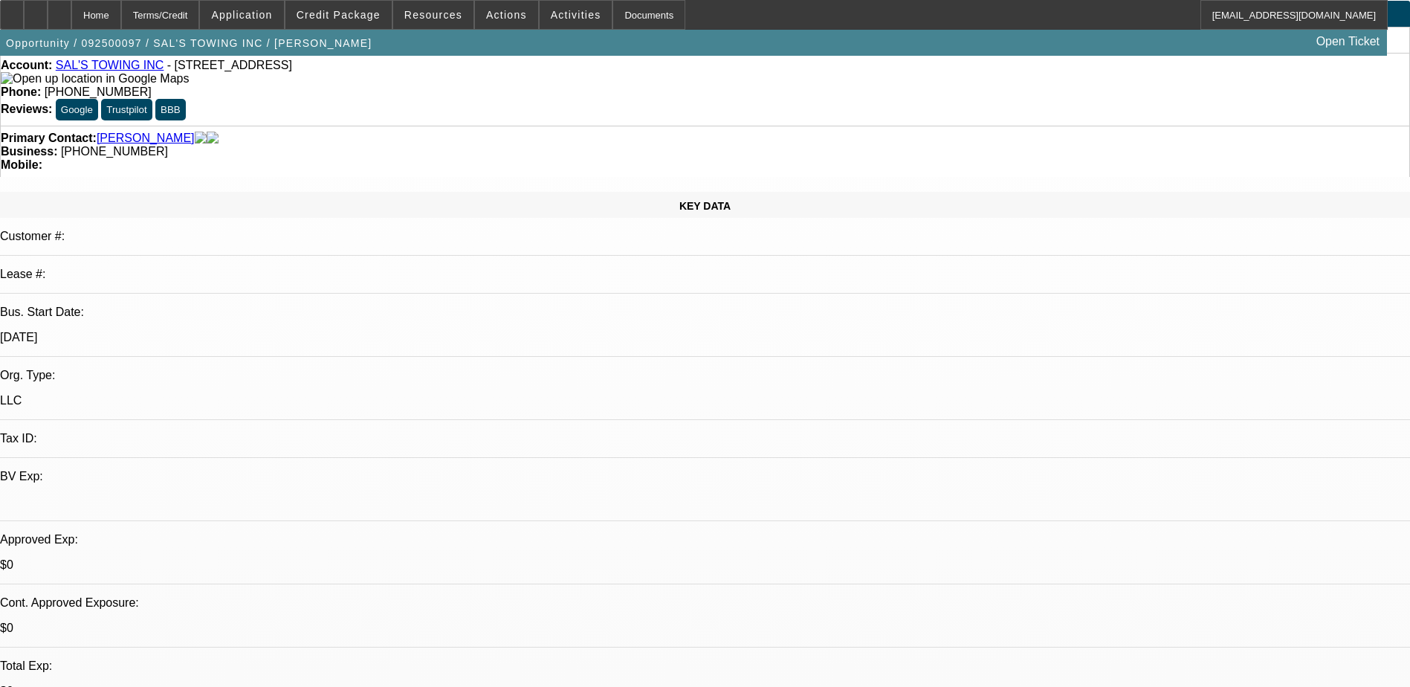
scroll to position [0, 0]
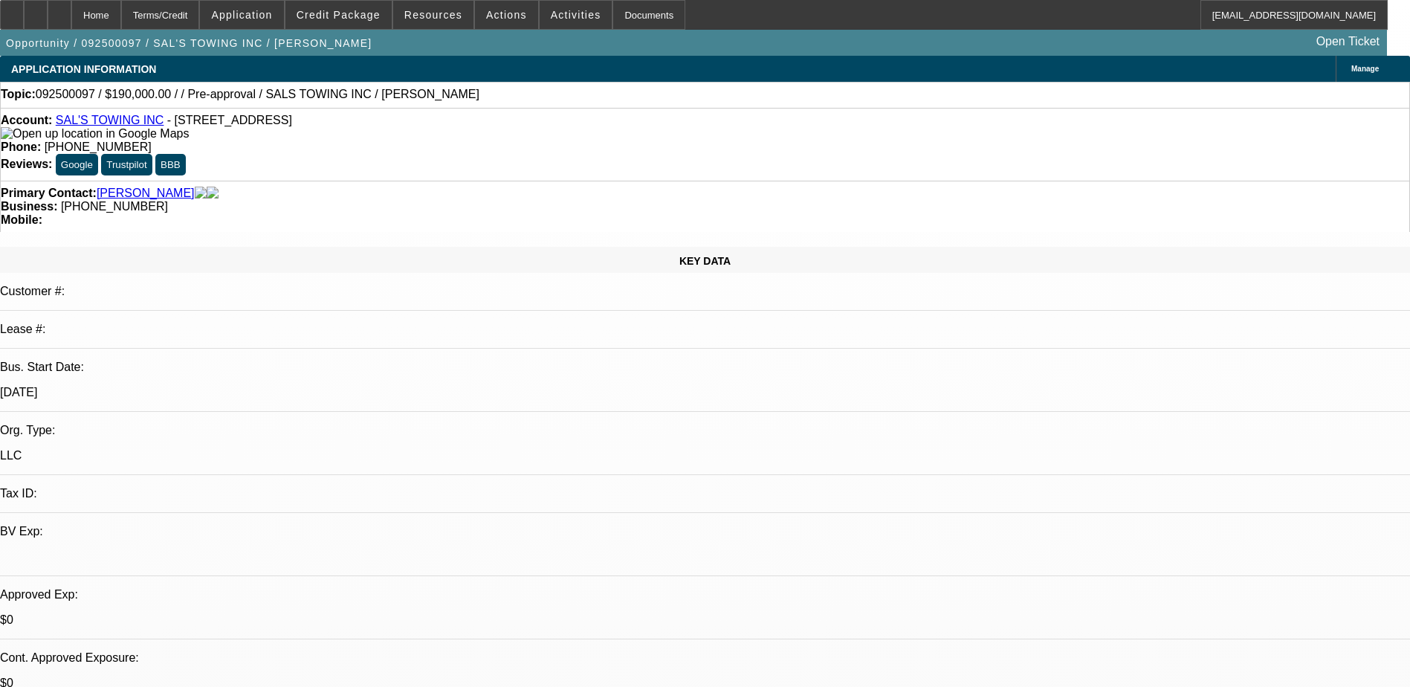
select select "0"
select select "2"
select select "0"
select select "6"
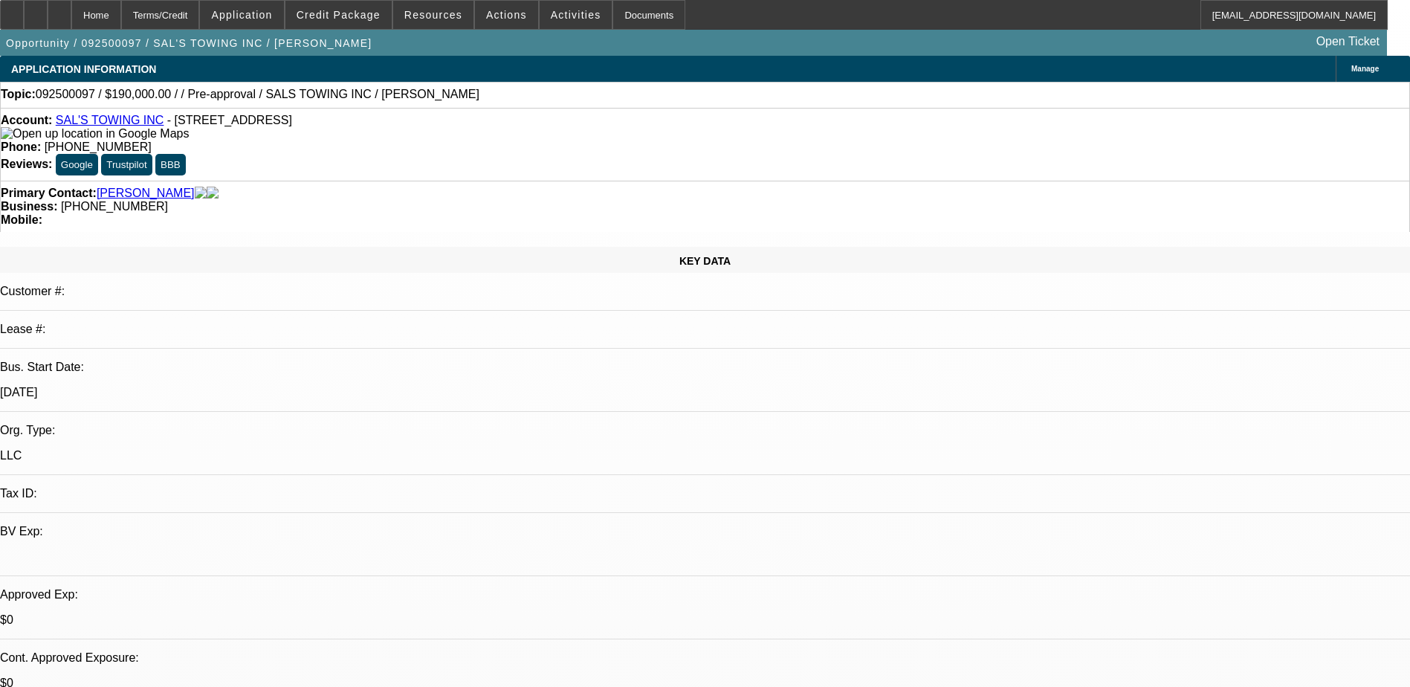
select select "0"
select select "0.1"
select select "4"
select select "0"
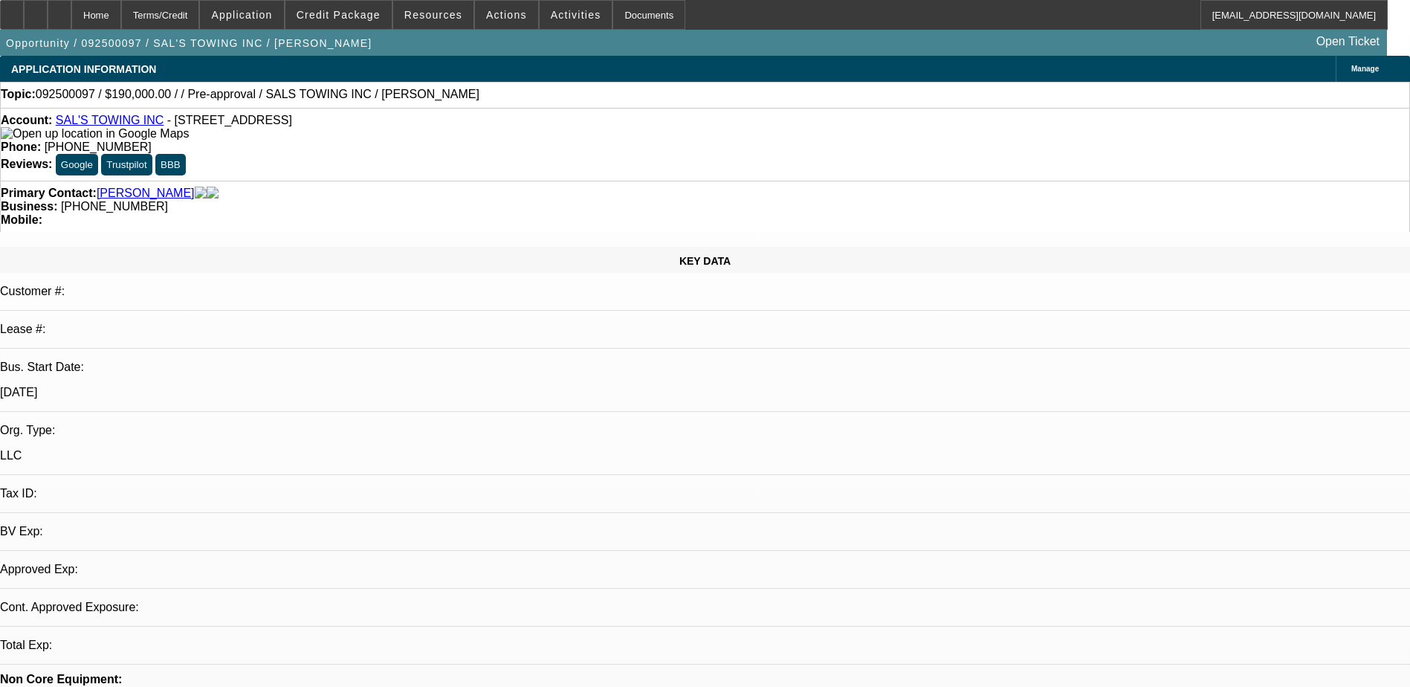
select select "0"
select select "0.1"
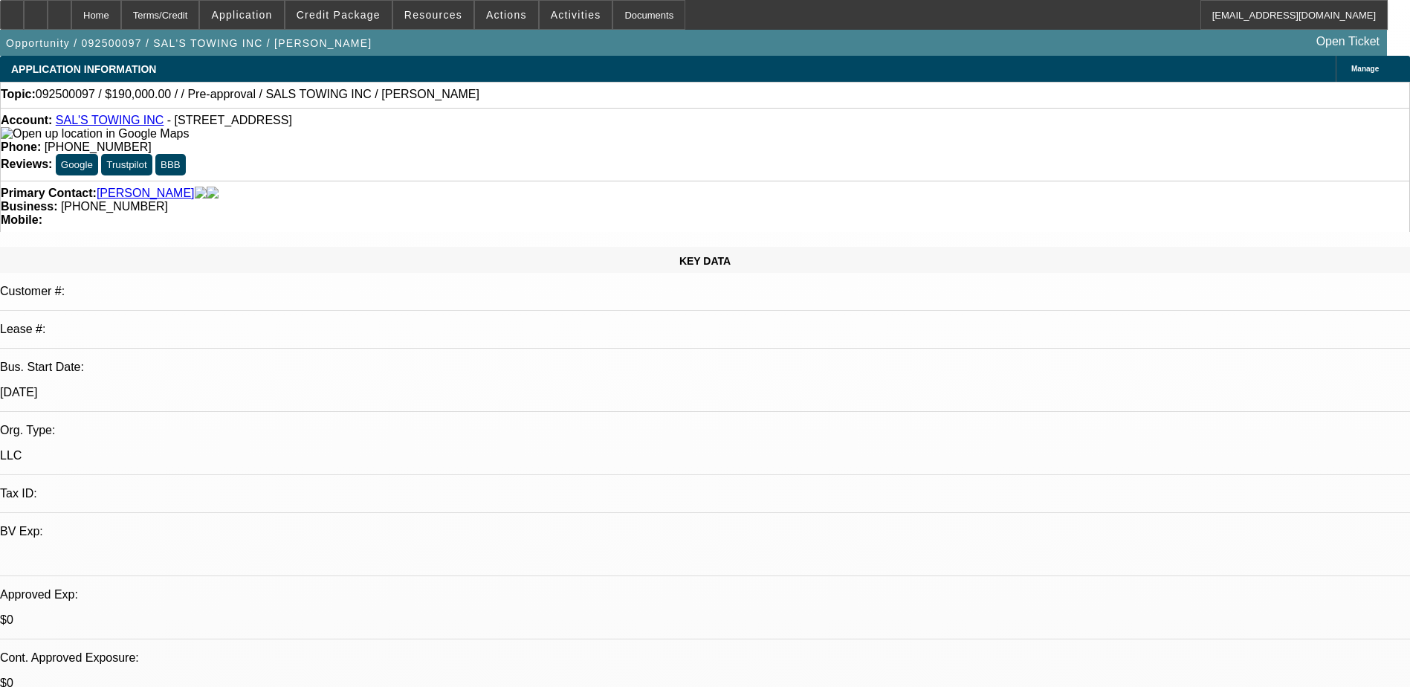
select select "1"
select select "6"
select select "1"
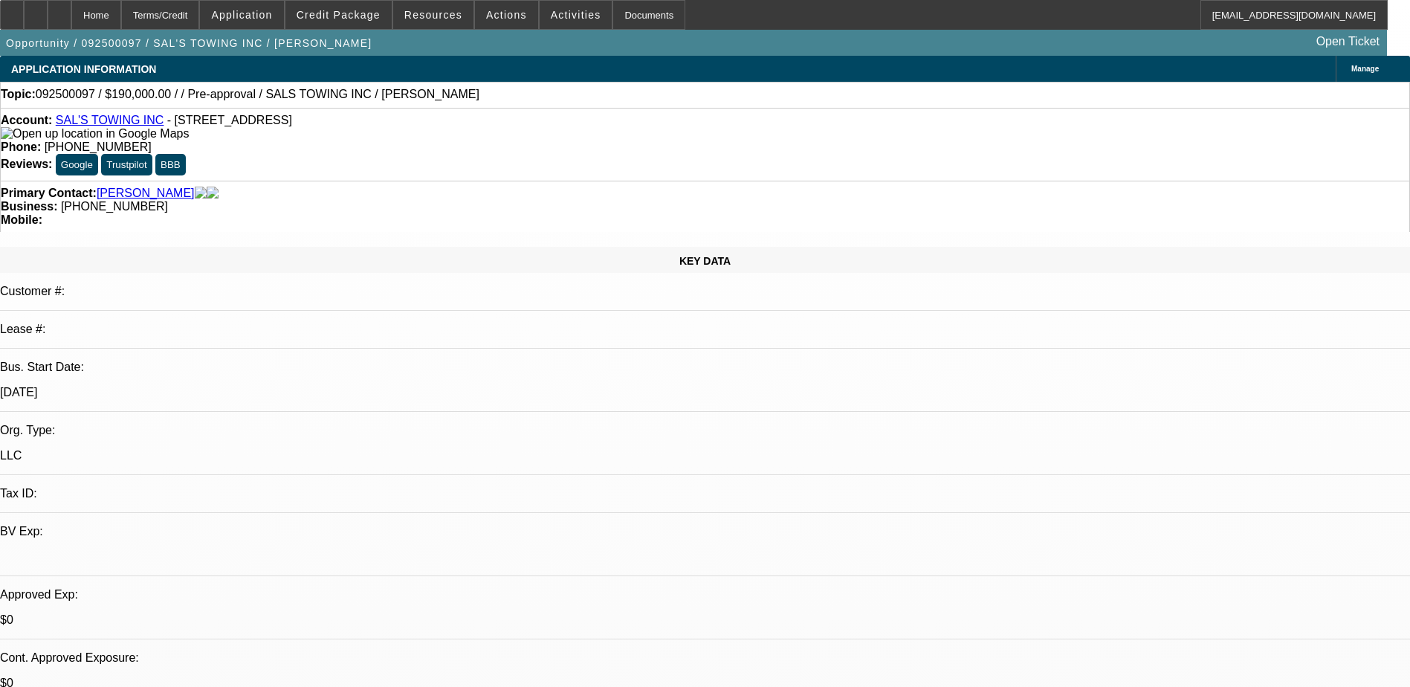
select select "4"
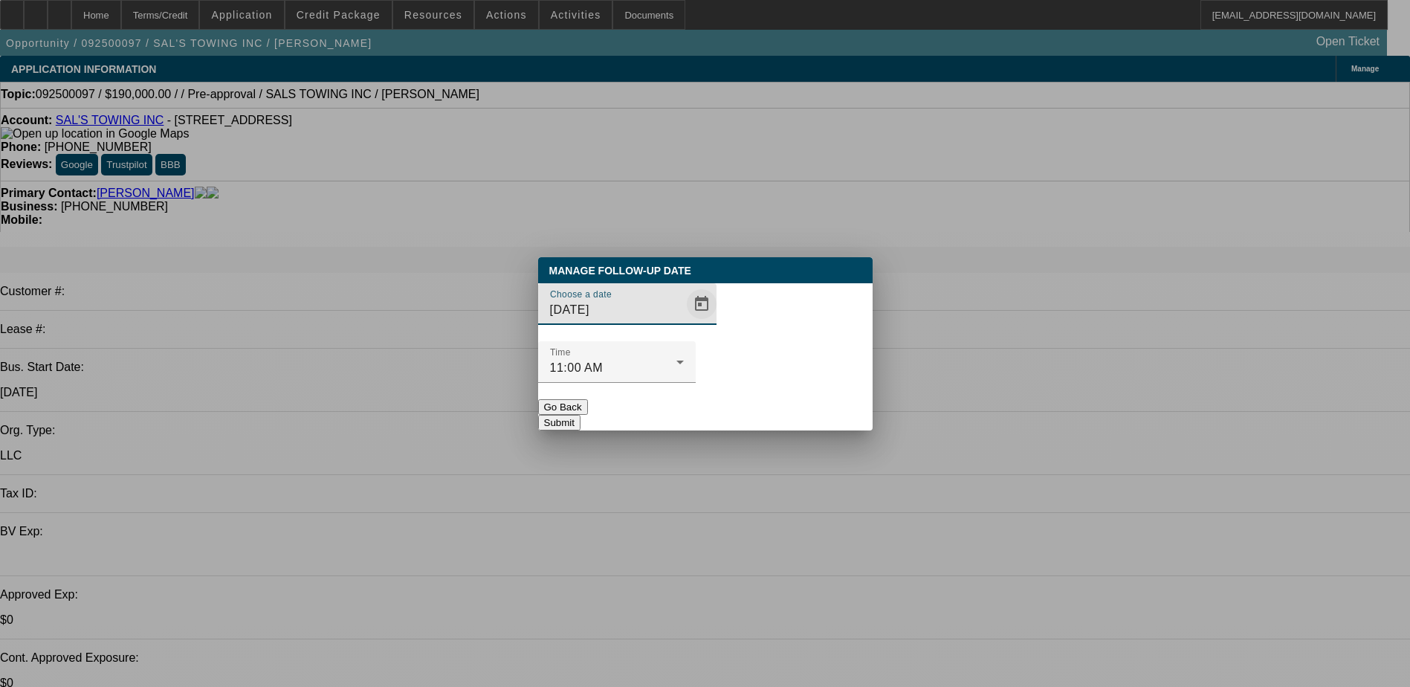
click at [686, 322] on span "Open calendar" at bounding box center [702, 304] width 36 height 36
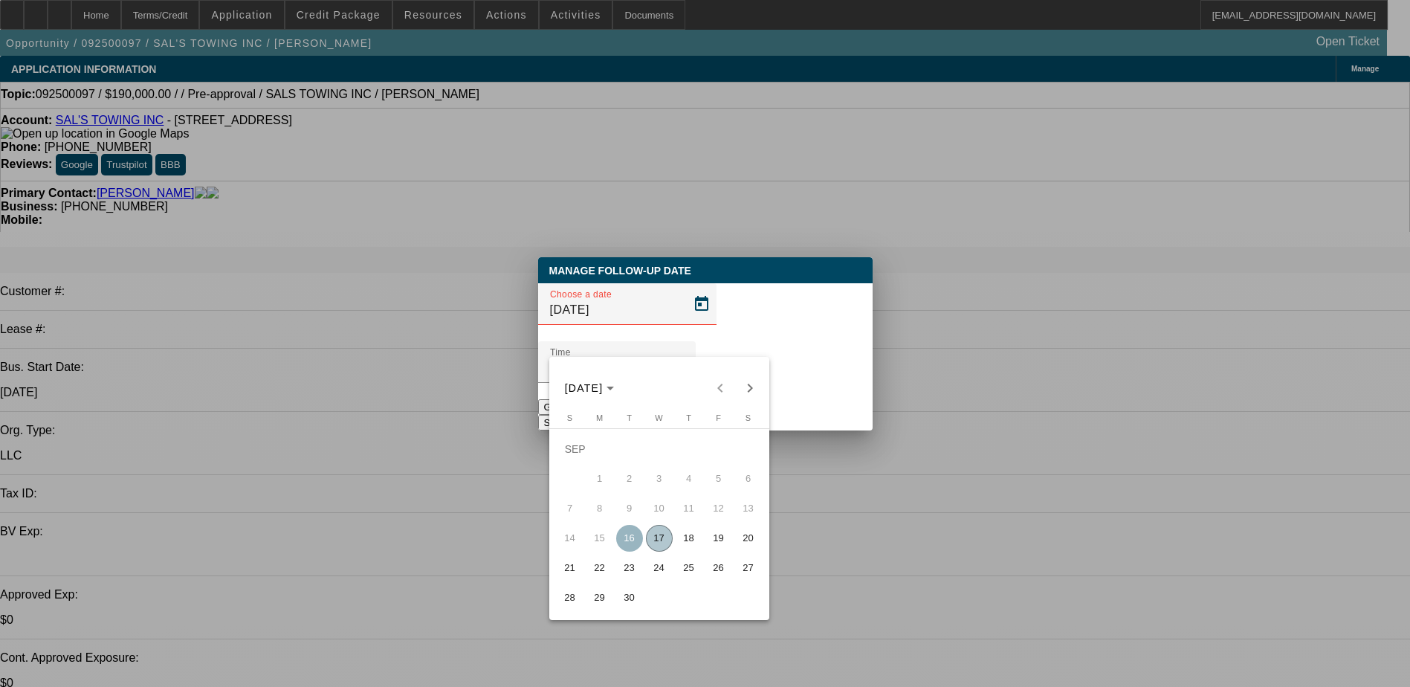
click at [710, 549] on span "19" at bounding box center [718, 538] width 27 height 27
type input "9/19/2025"
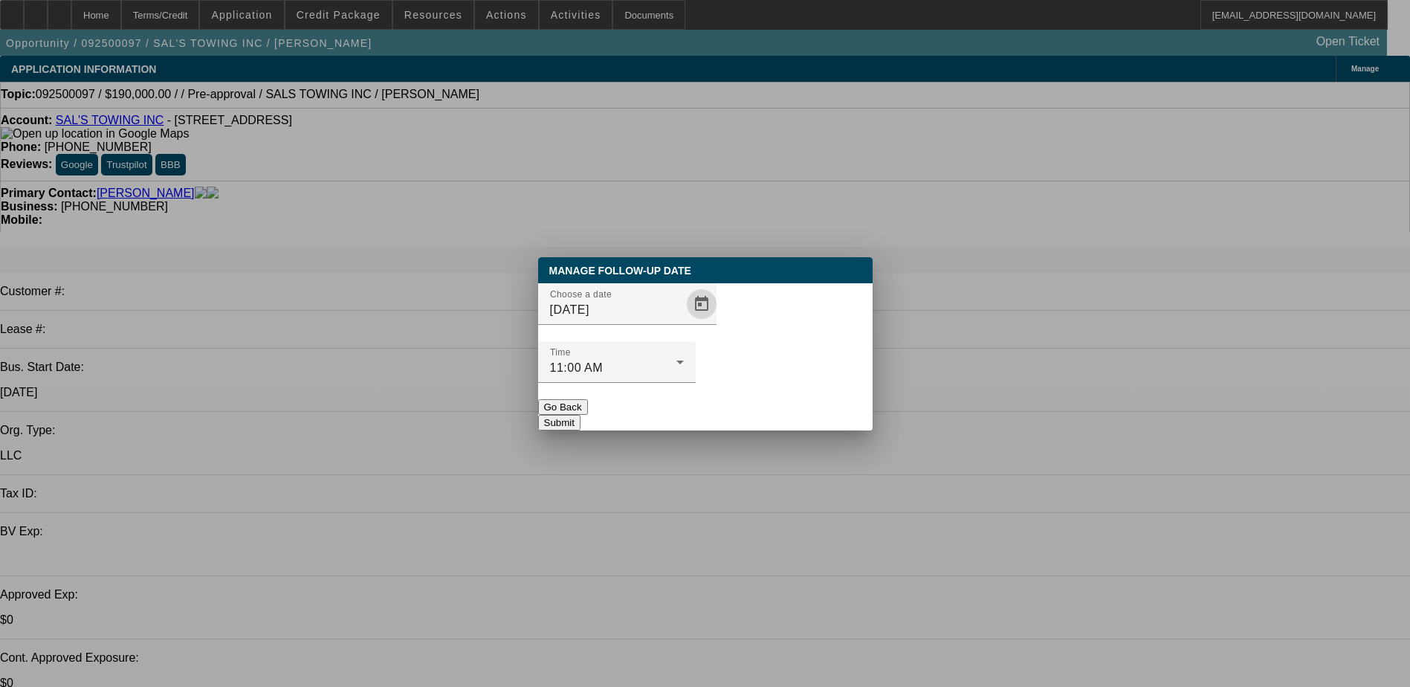
click at [581, 415] on button "Submit" at bounding box center [559, 423] width 42 height 16
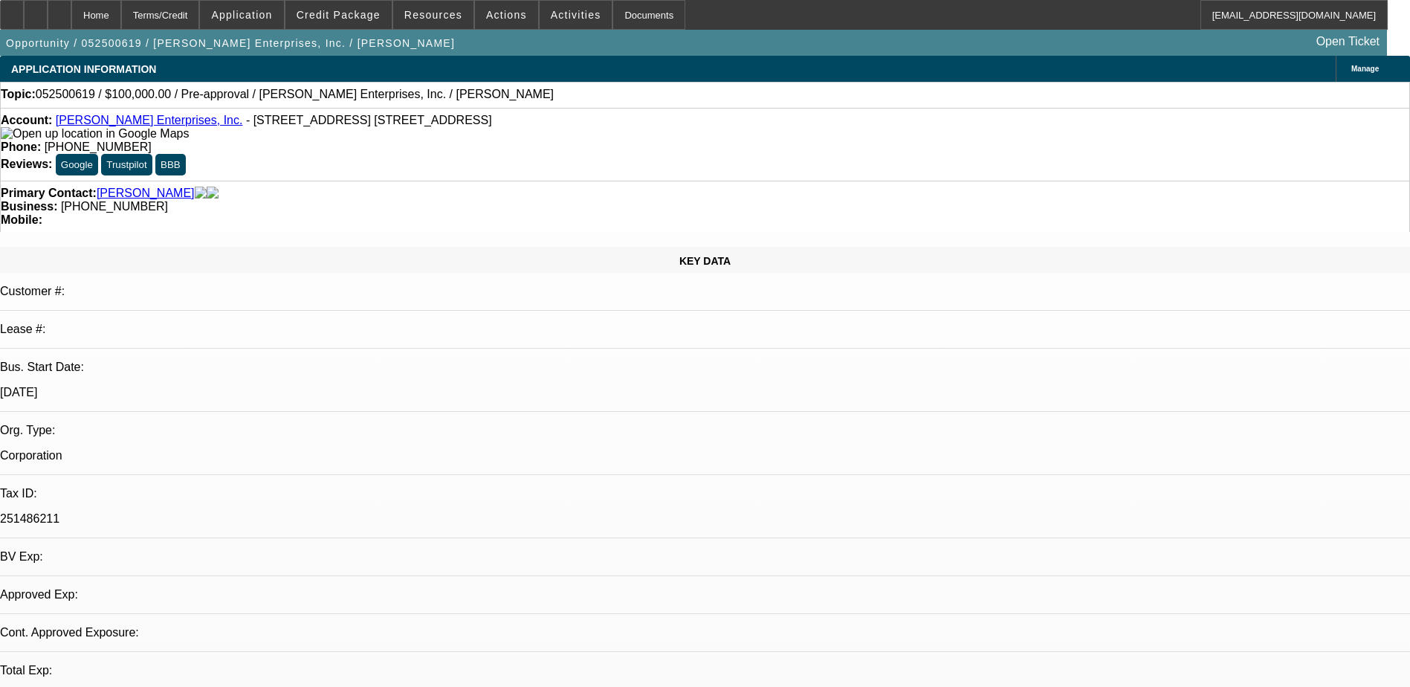
select select "0"
select select "2"
select select "0.1"
select select "4"
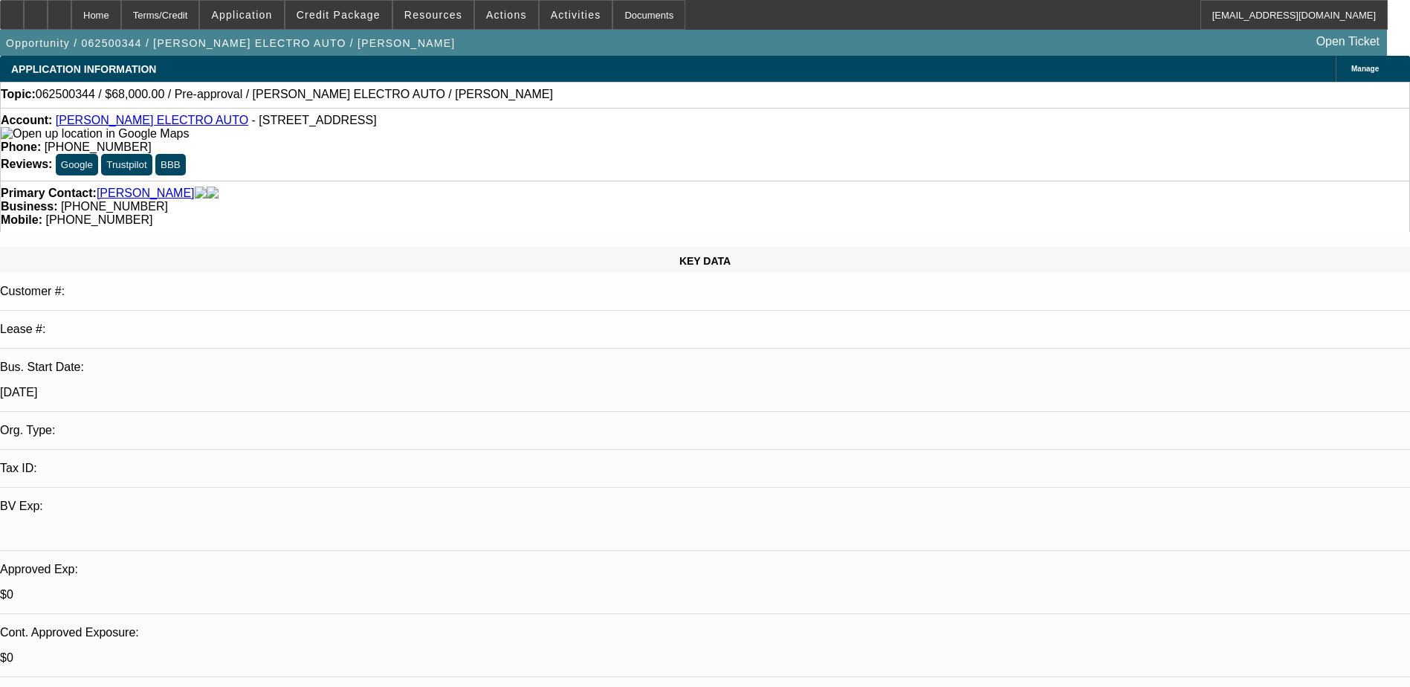
select select "0"
select select "2"
select select "0"
select select "2"
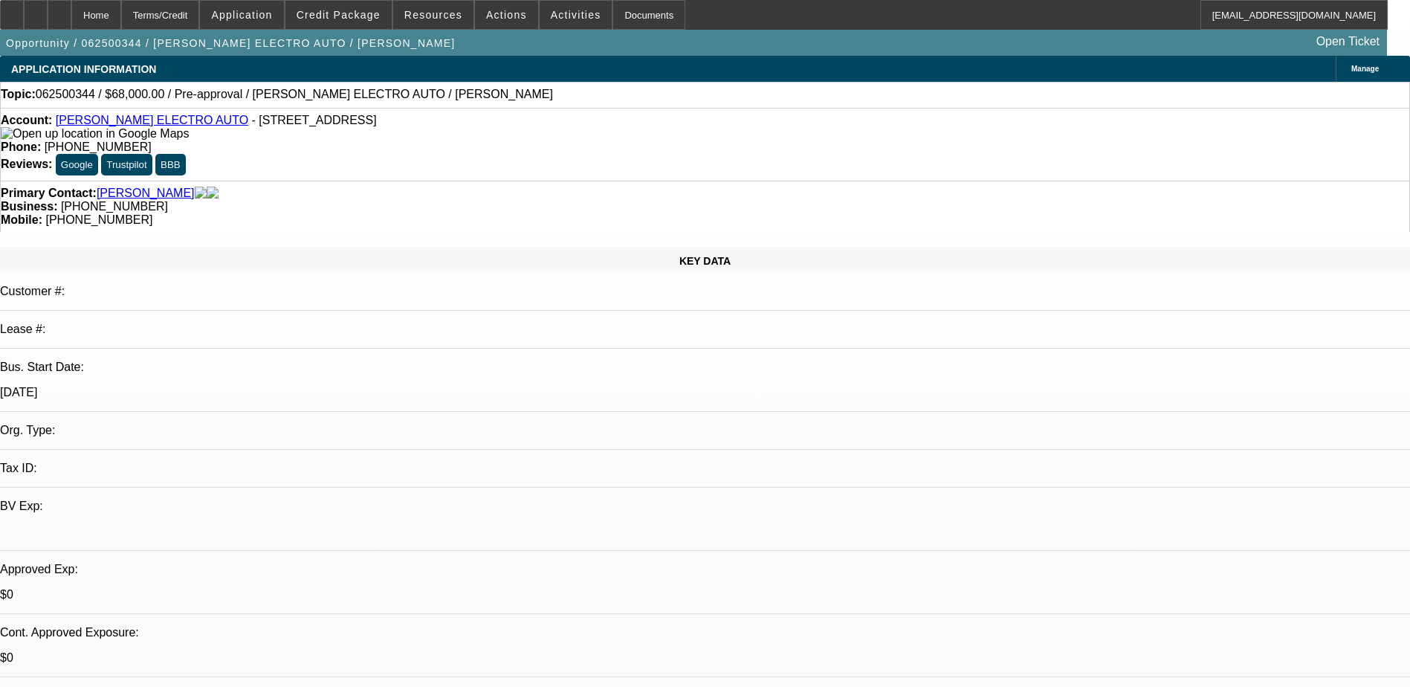
select select "0"
select select "2"
select select "0"
select select "1"
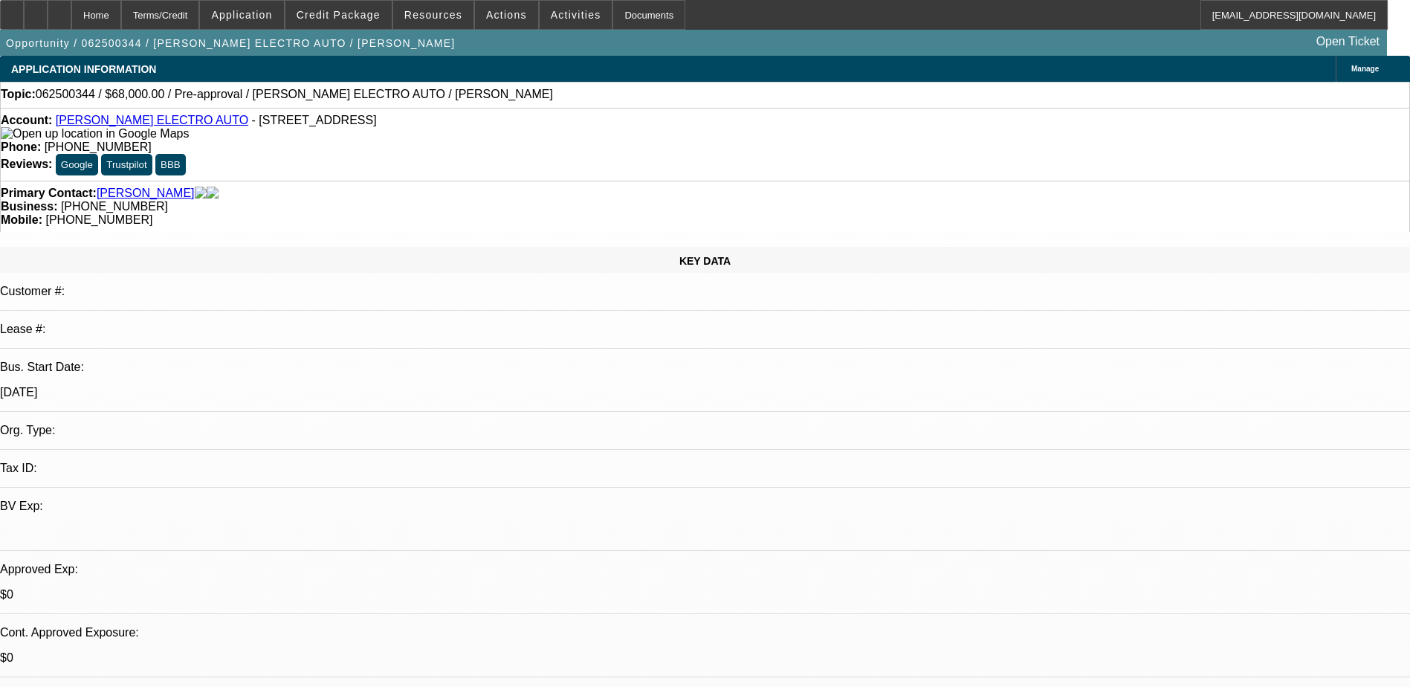
select select "2"
select select "6"
select select "1"
select select "2"
select select "6"
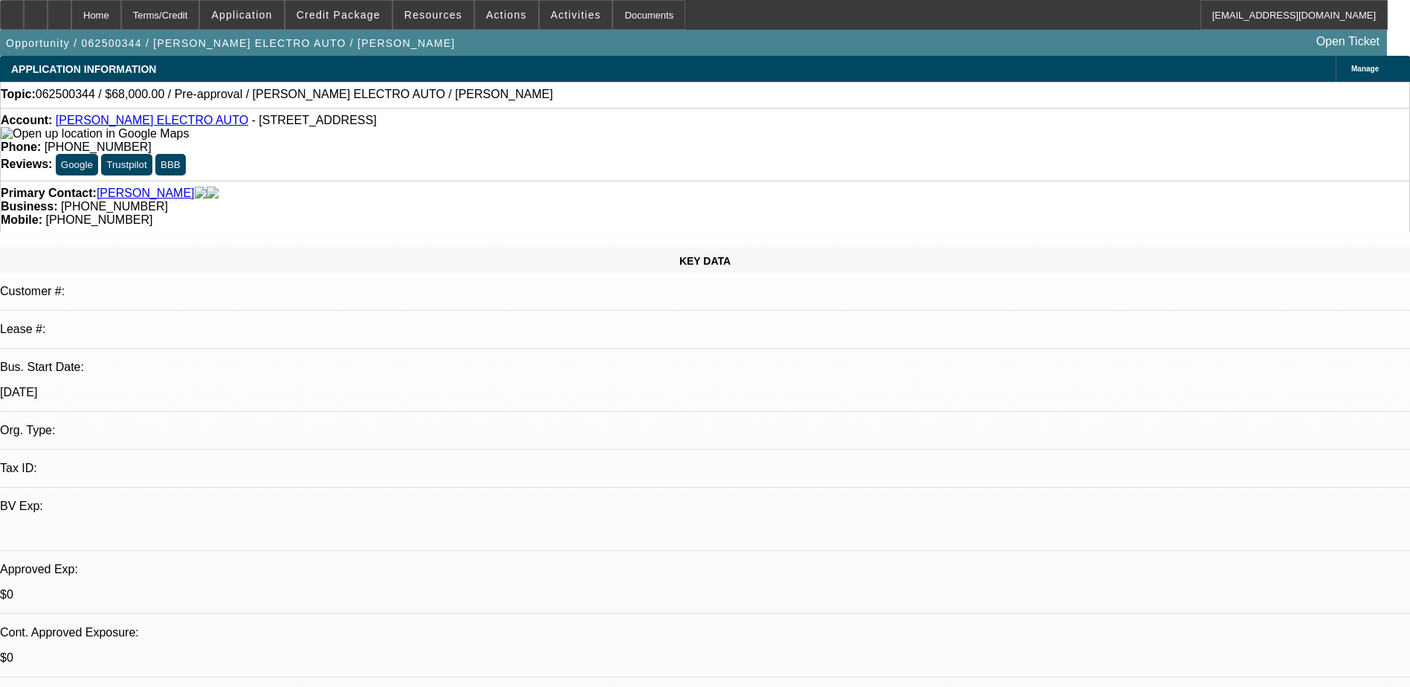
select select "1"
select select "2"
select select "6"
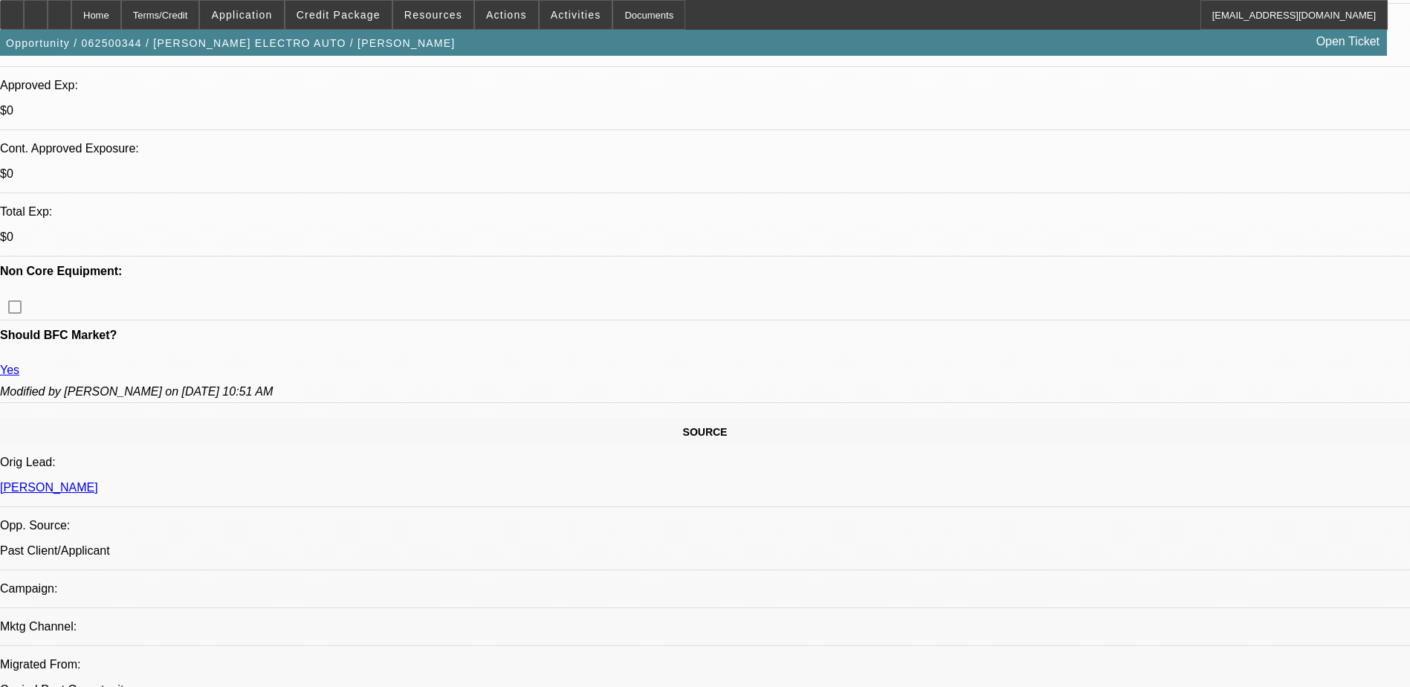
scroll to position [520, 0]
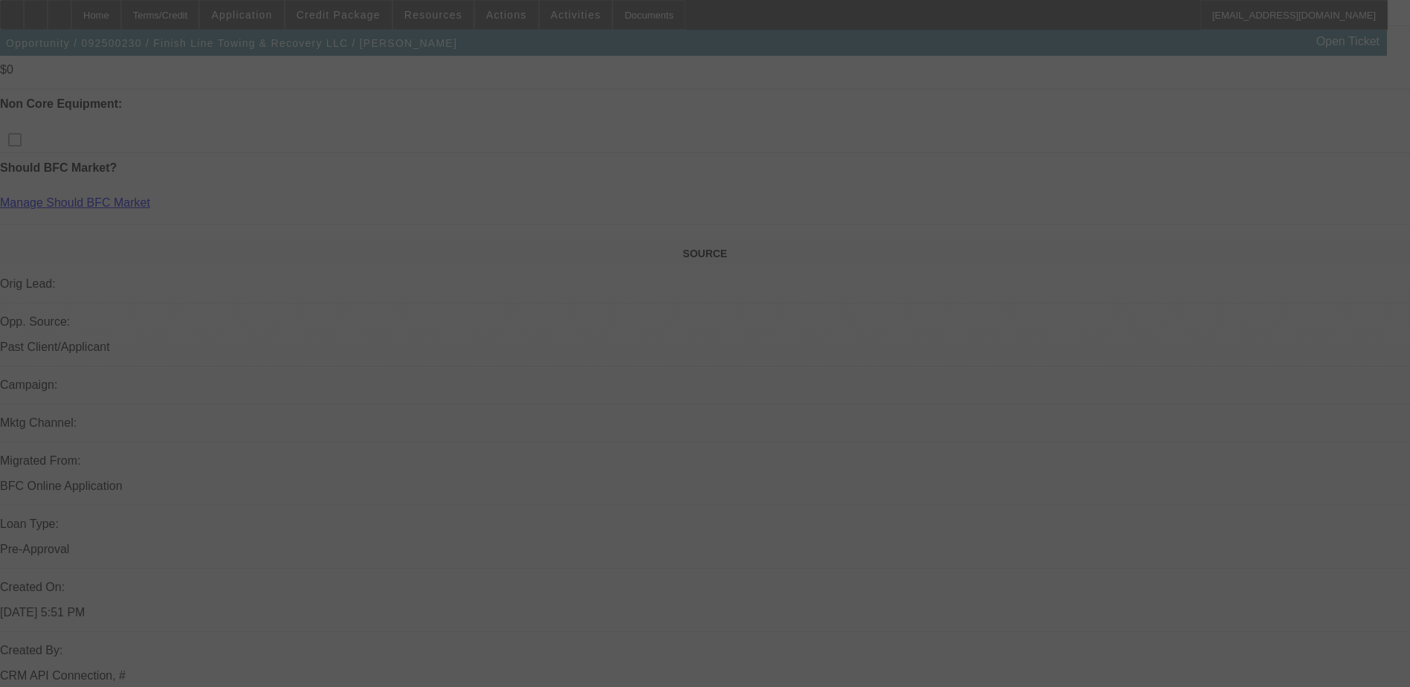
select select "0.15"
select select "2"
select select "0"
select select "0.15"
select select "2"
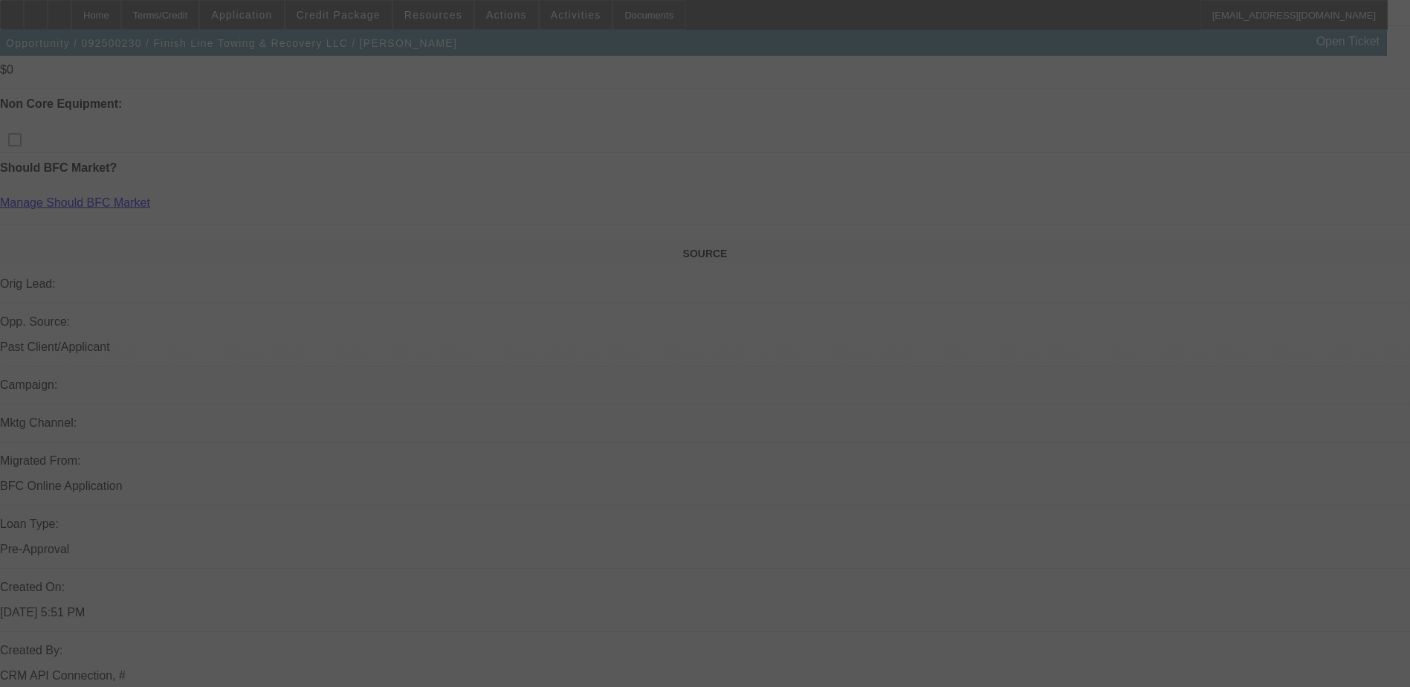
select select "0"
select select "0.15"
select select "2"
select select "0"
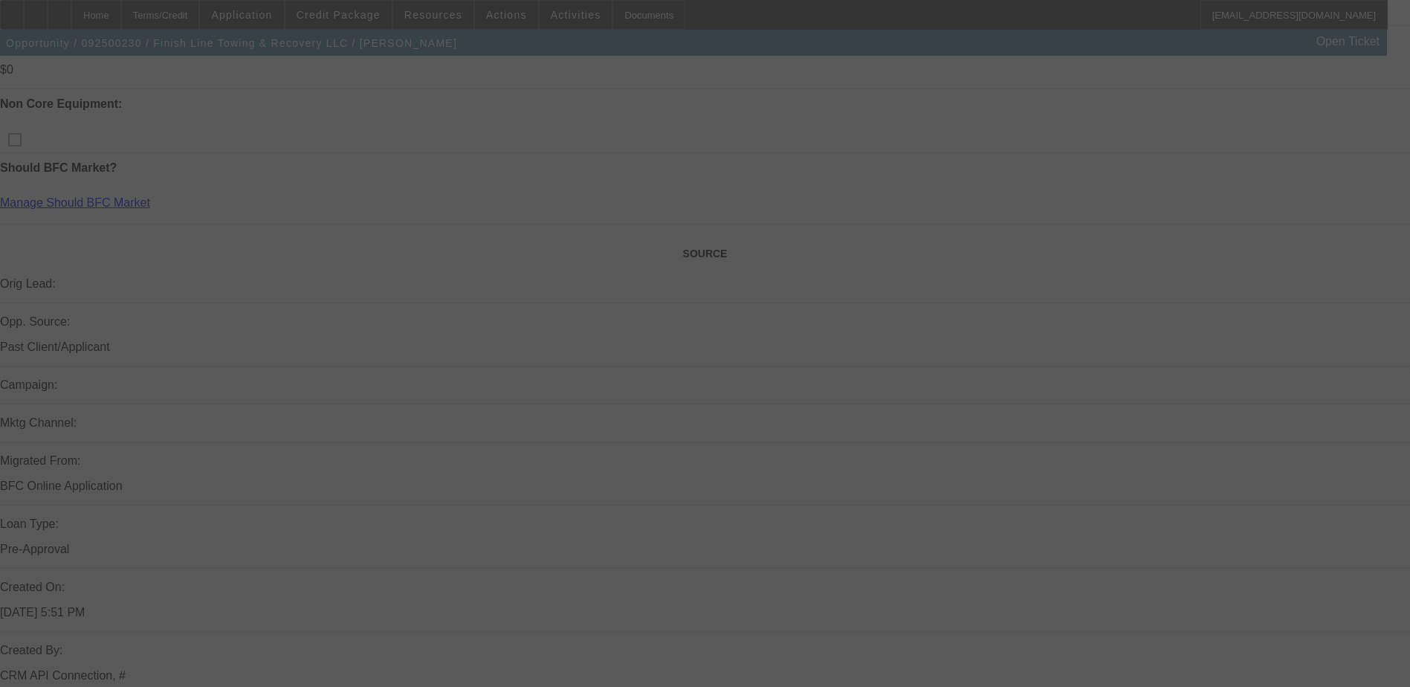
select select "0"
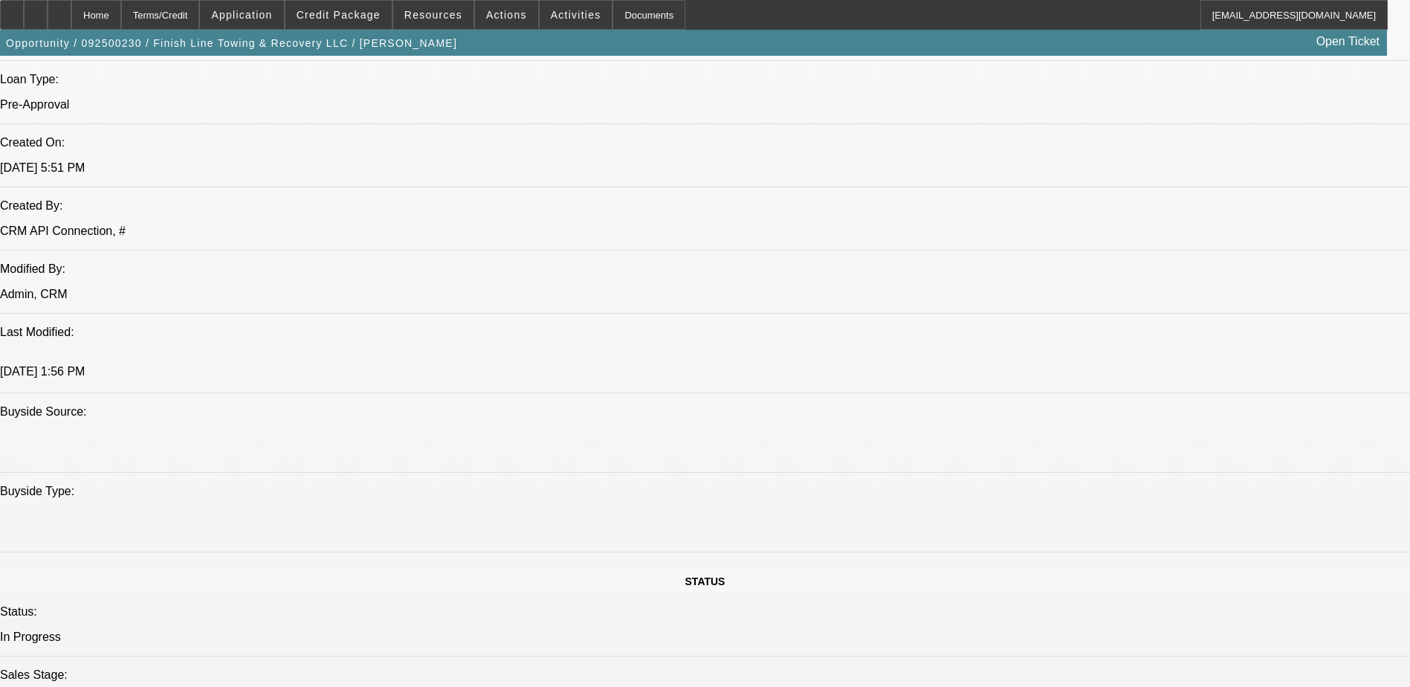
select select "1"
select select "2"
select select "6"
select select "1"
select select "2"
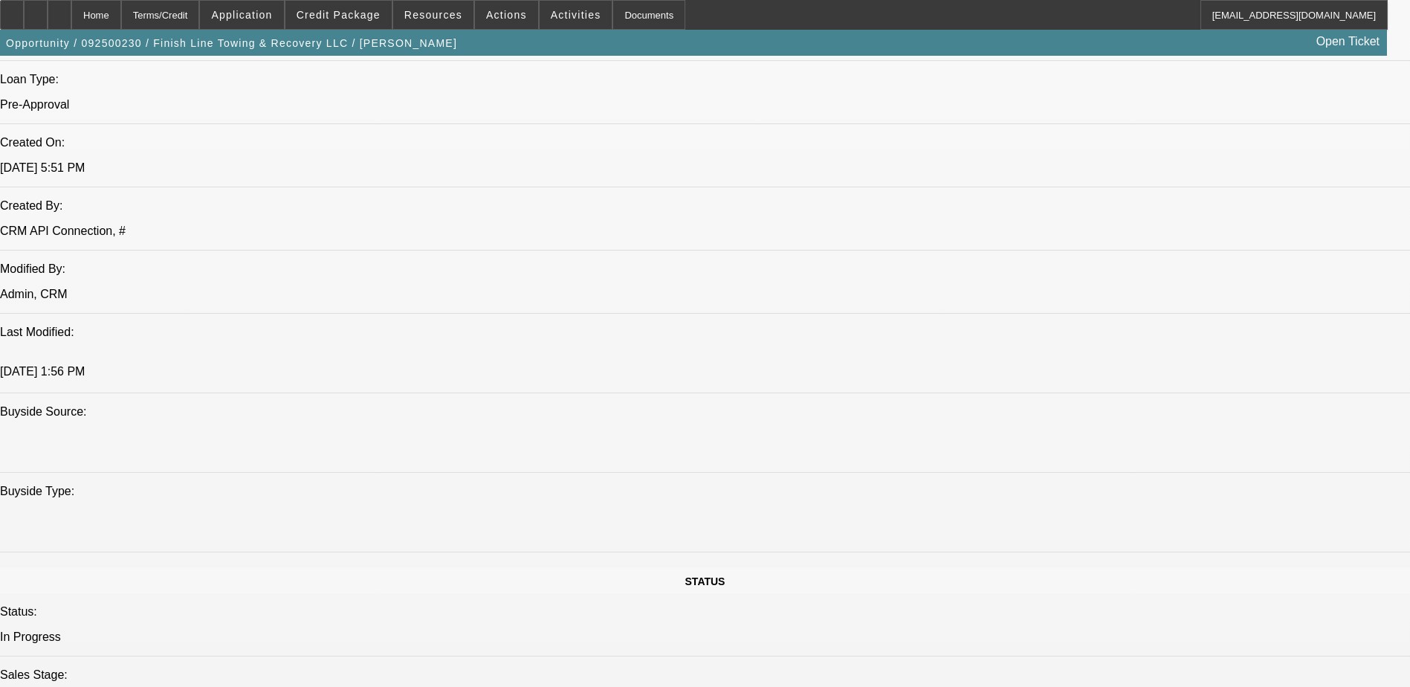
select select "6"
select select "1"
select select "2"
select select "6"
select select "1"
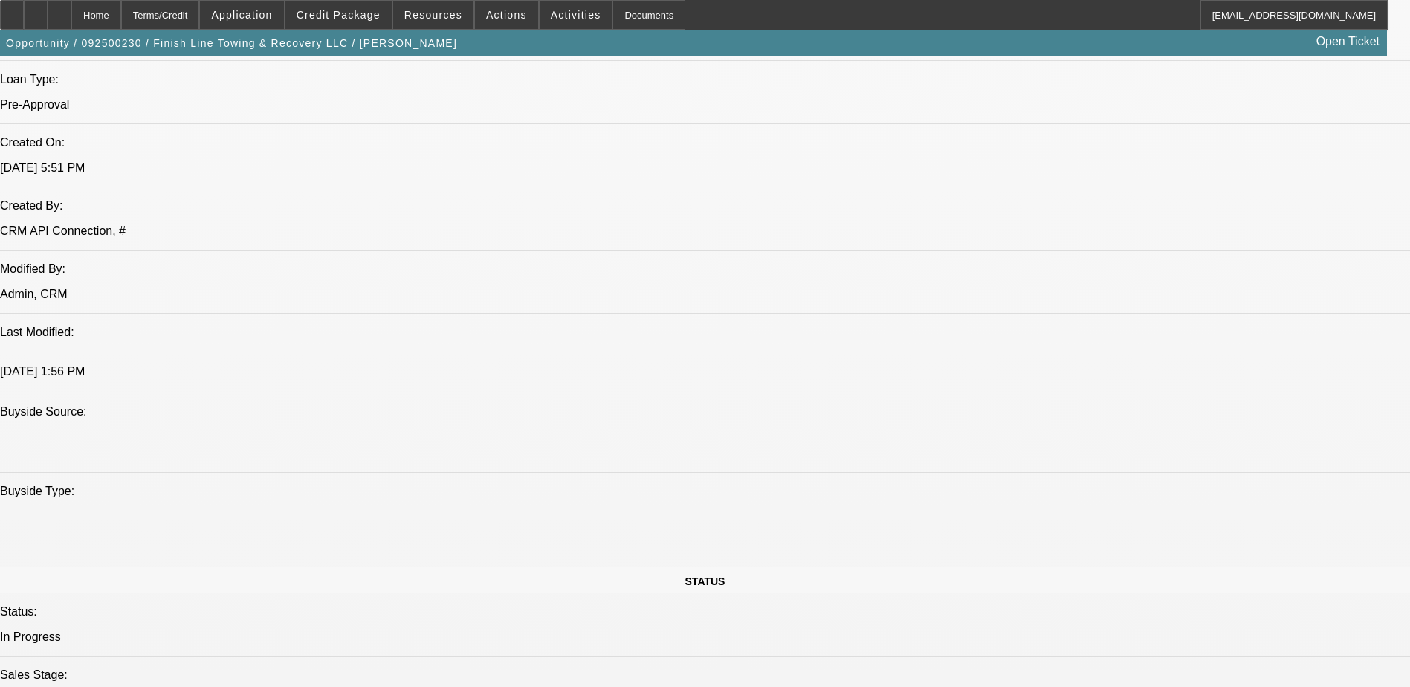
select select "1"
select select "6"
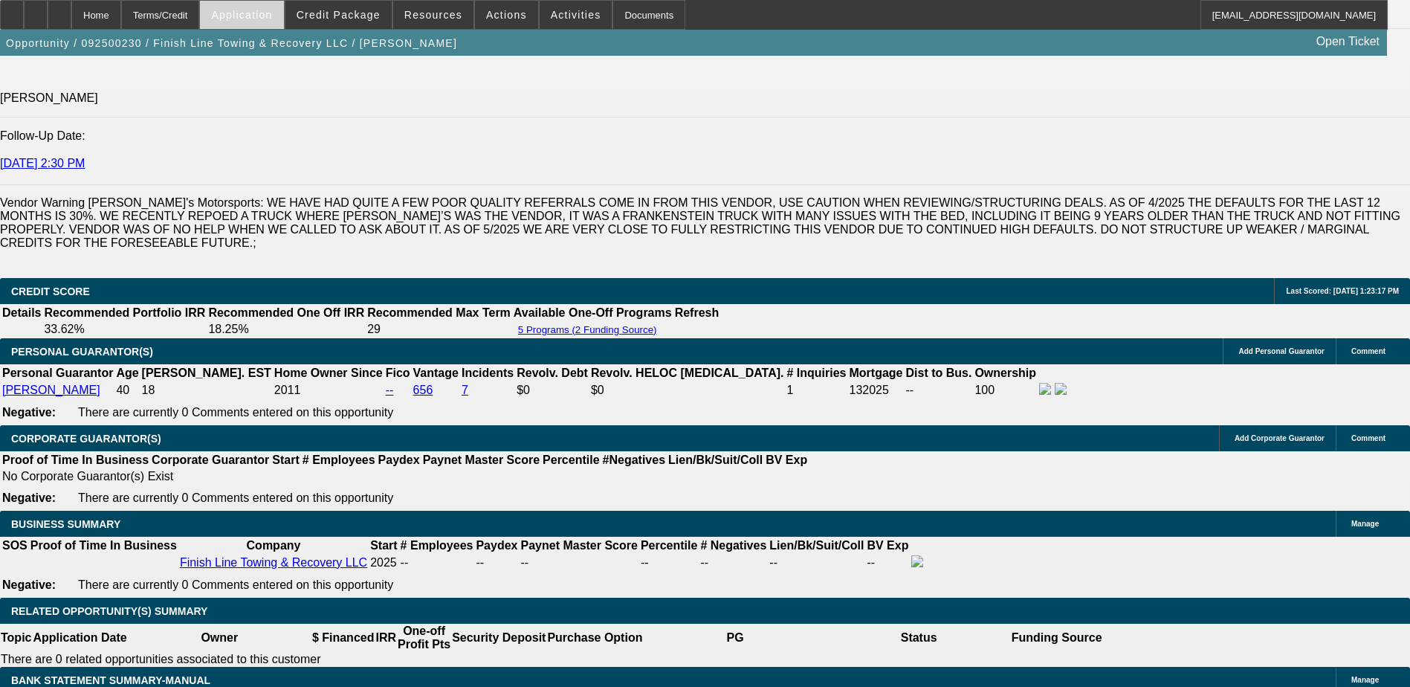
scroll to position [2038, 0]
